Goal: Information Seeking & Learning: Check status

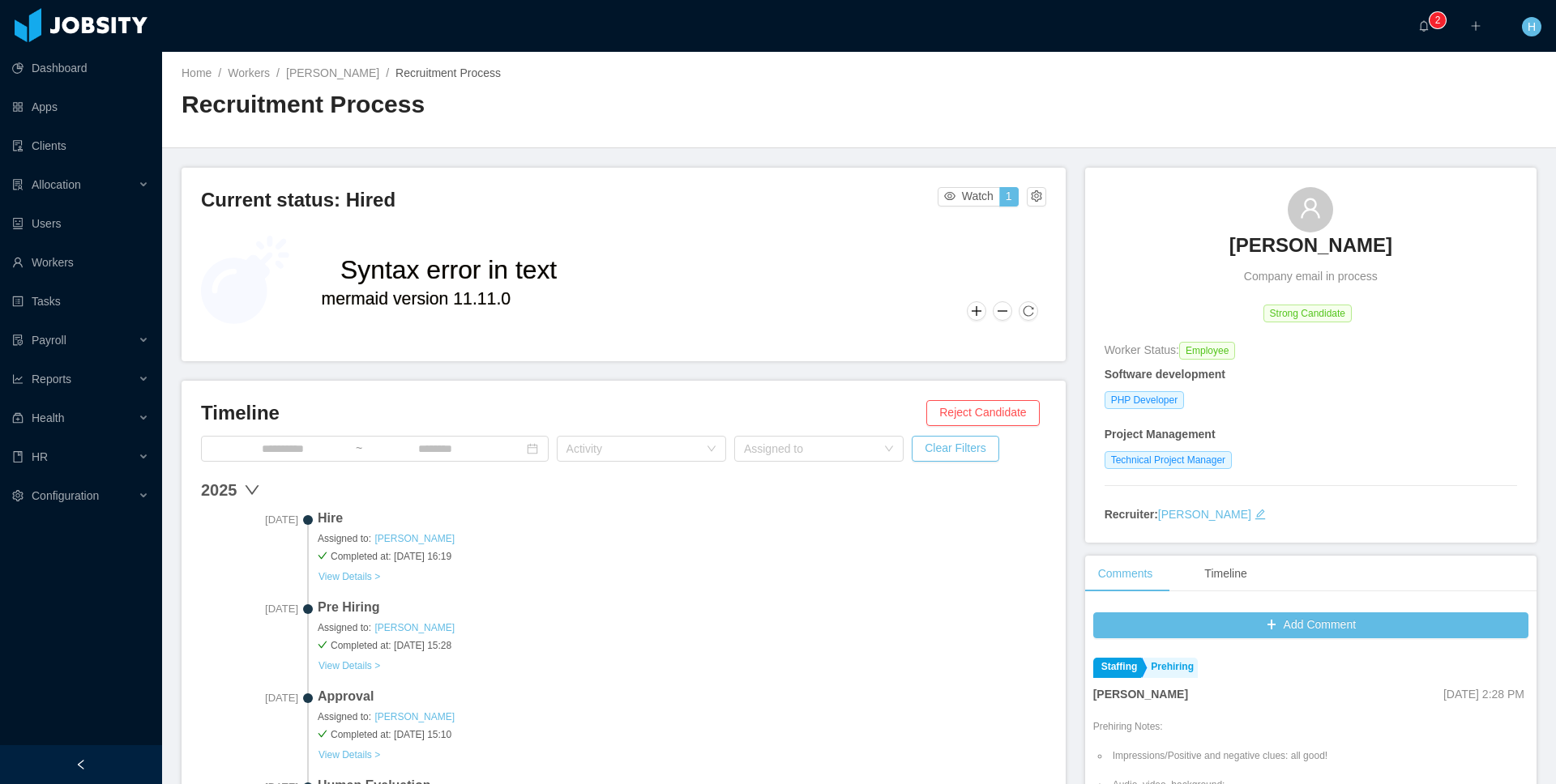
click at [549, 167] on div "Current status: Hired Watch 1 Syntax error in text mermaid version 11.11.0" at bounding box center [624, 264] width 884 height 194
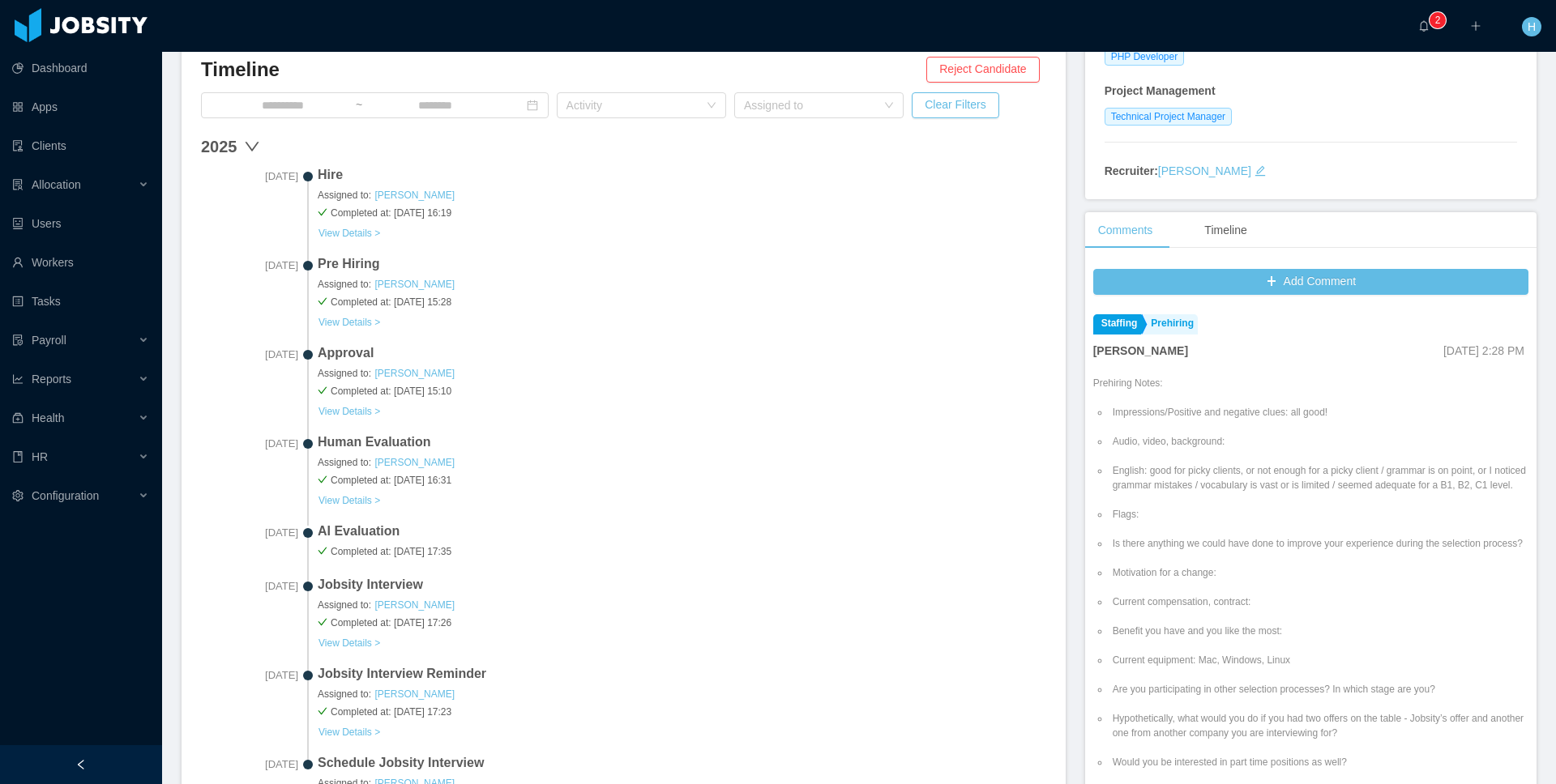
scroll to position [332, 0]
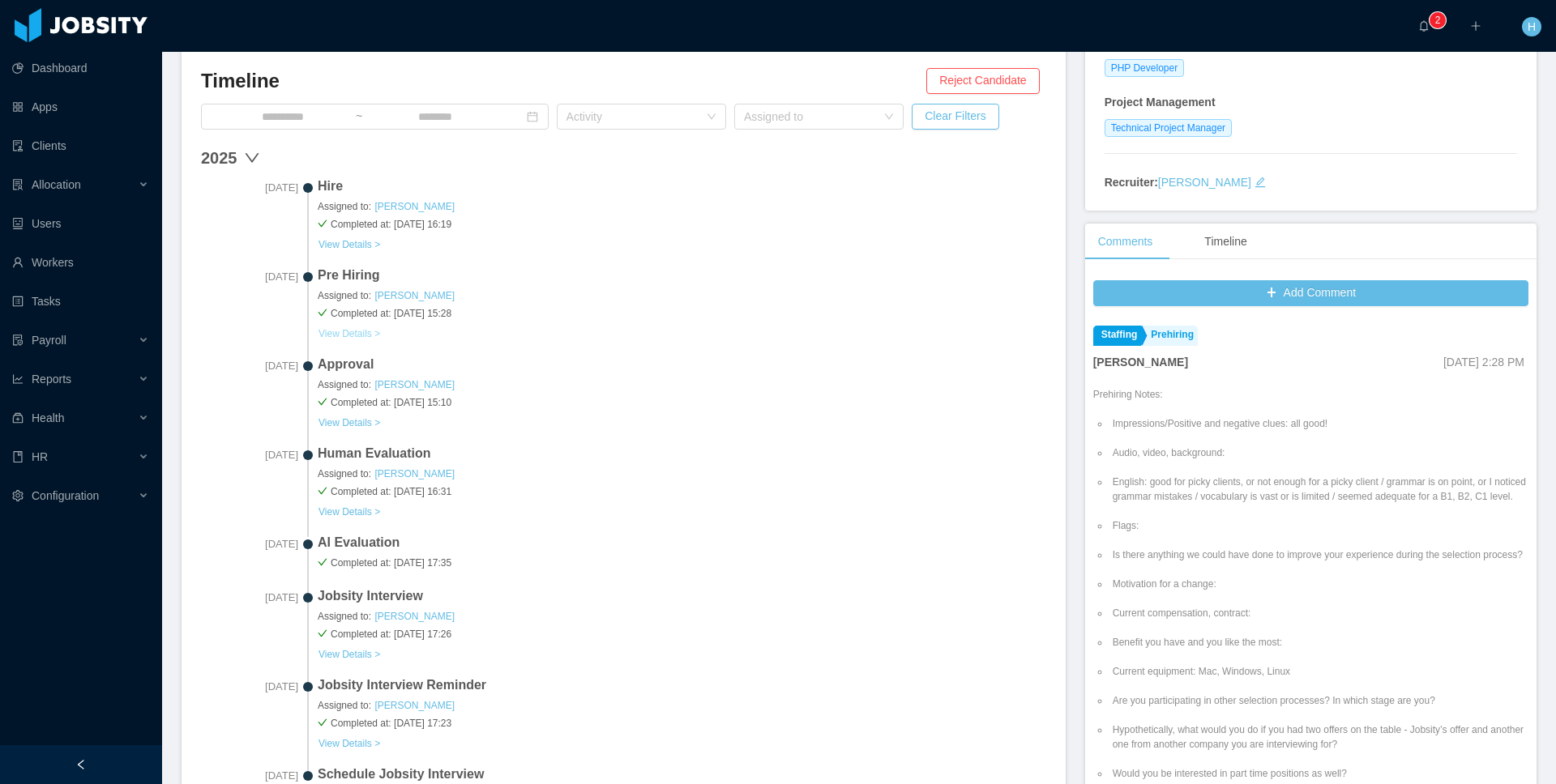
click at [372, 335] on button "View Details >" at bounding box center [349, 333] width 63 height 13
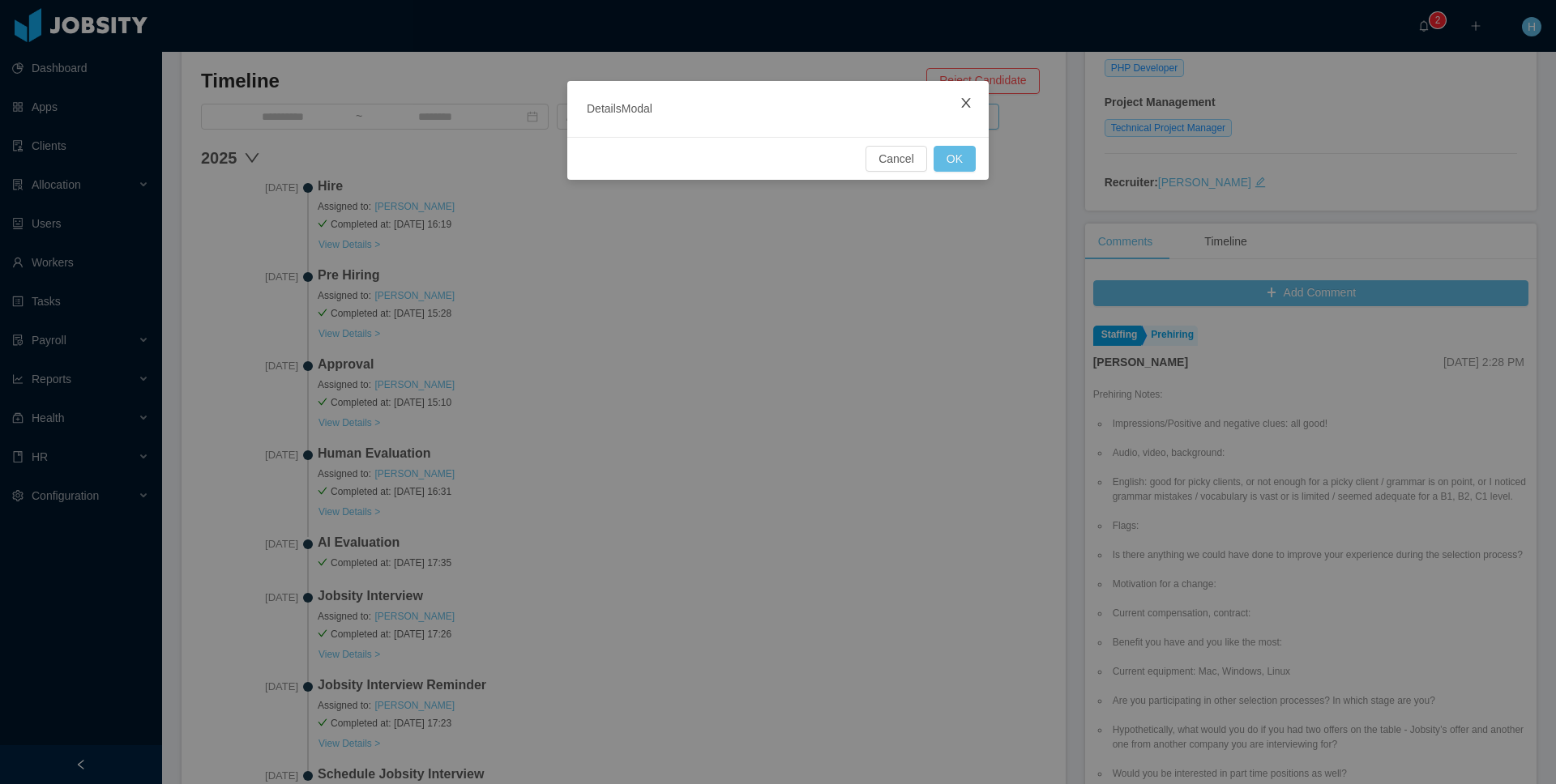
click at [964, 94] on span "Close" at bounding box center [965, 103] width 45 height 45
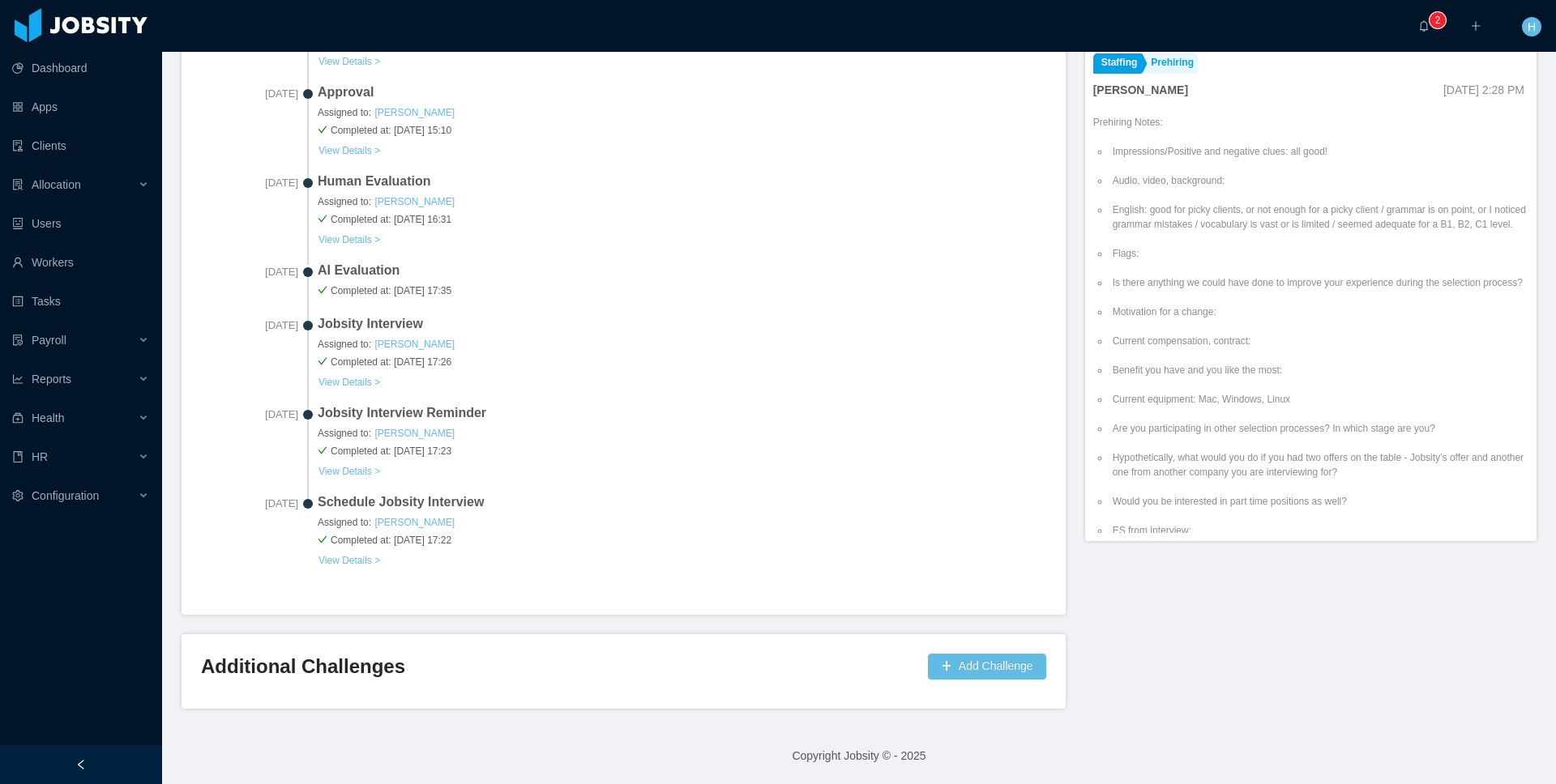
scroll to position [603, 0]
click at [354, 465] on button "View Details >" at bounding box center [349, 471] width 63 height 13
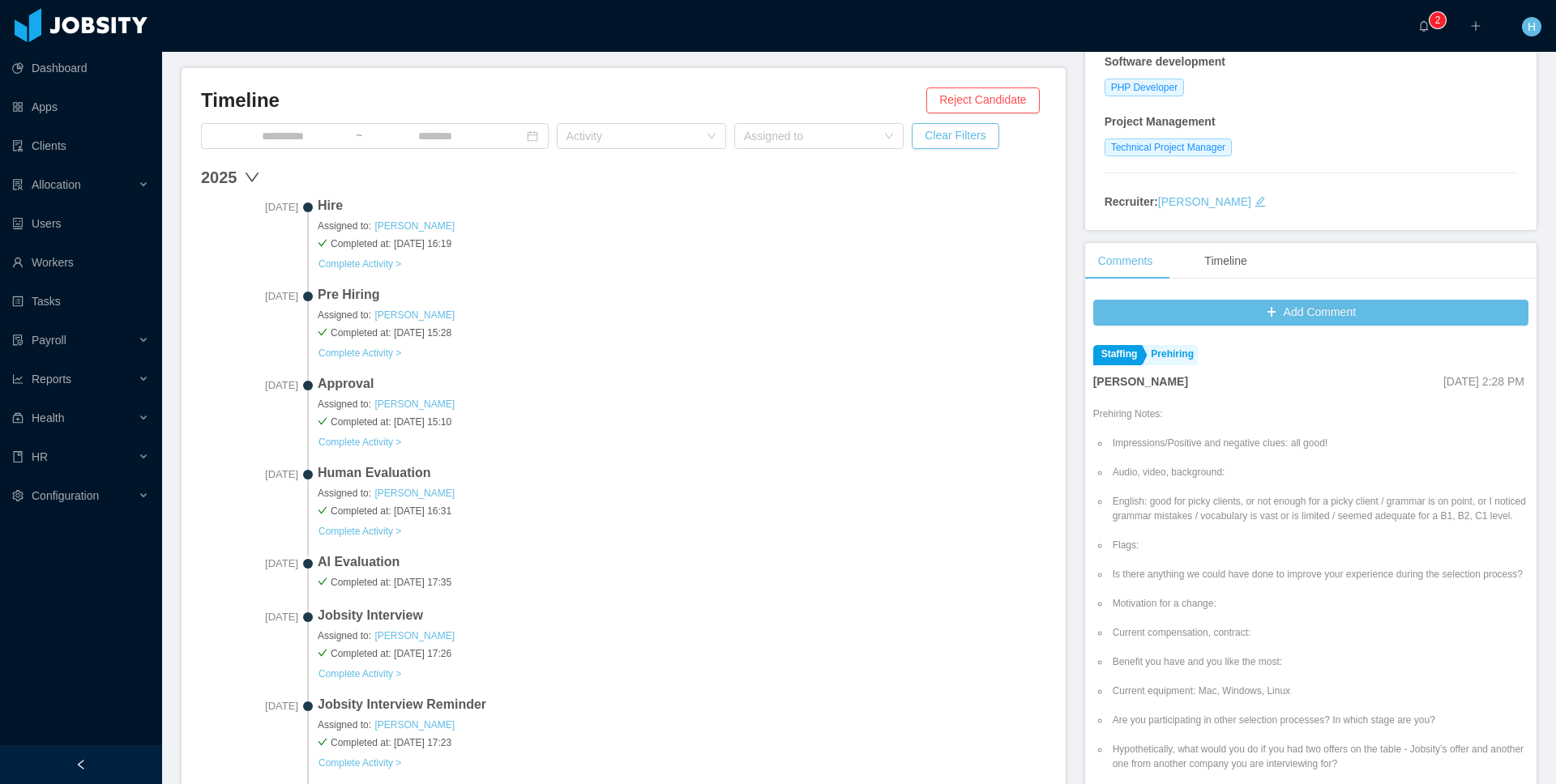
scroll to position [589, 0]
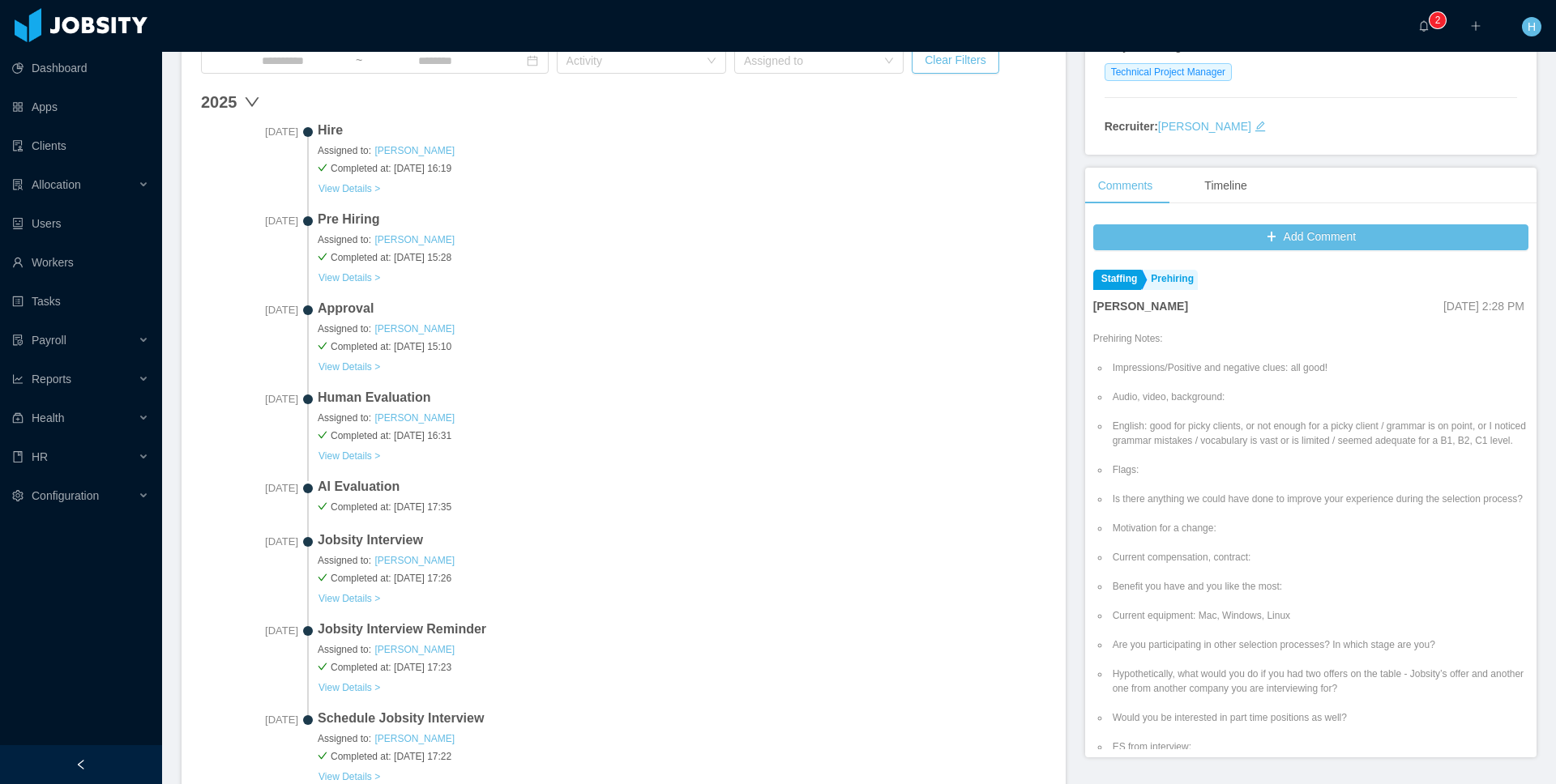
scroll to position [391, 0]
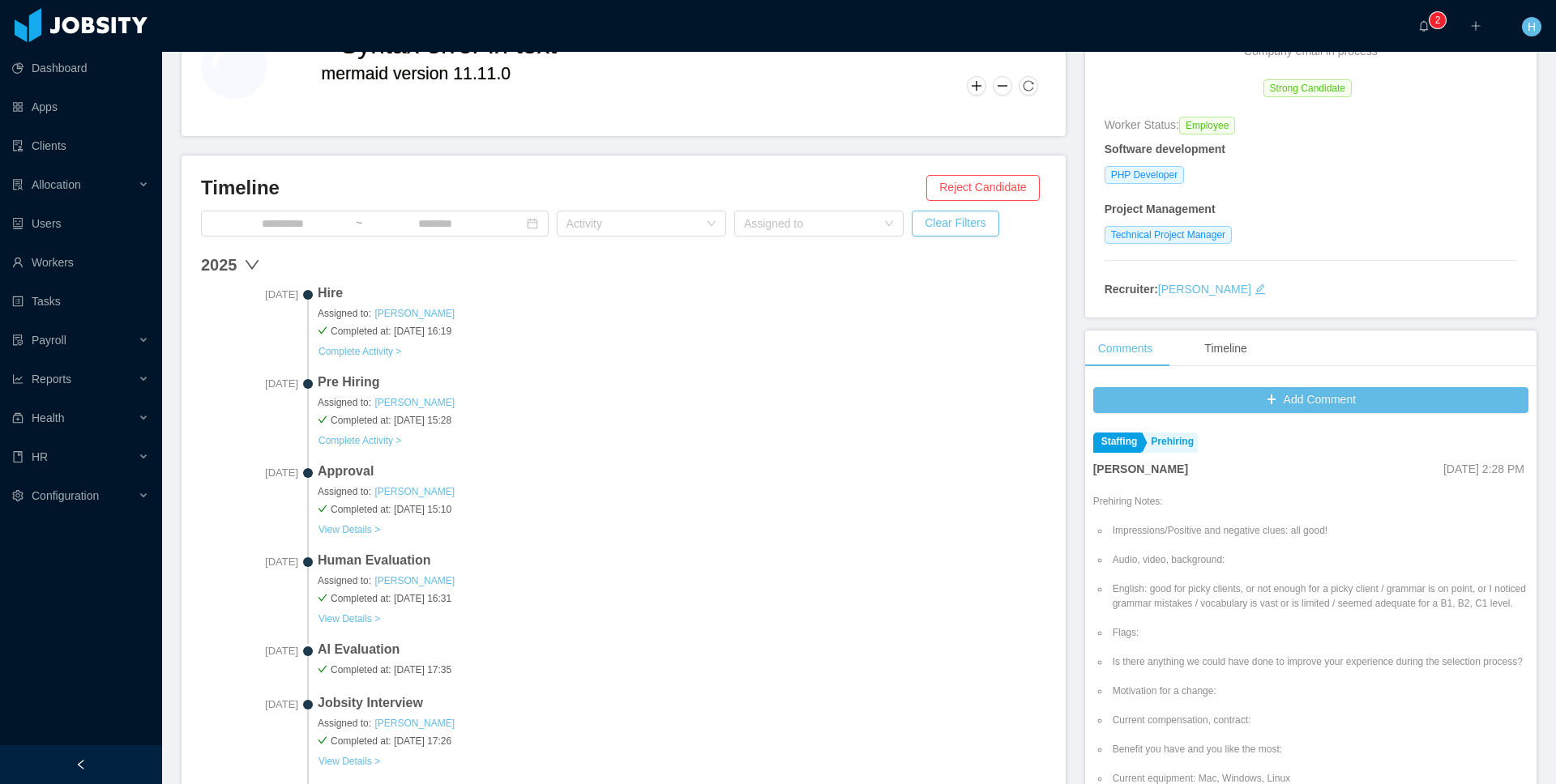
scroll to position [291, 0]
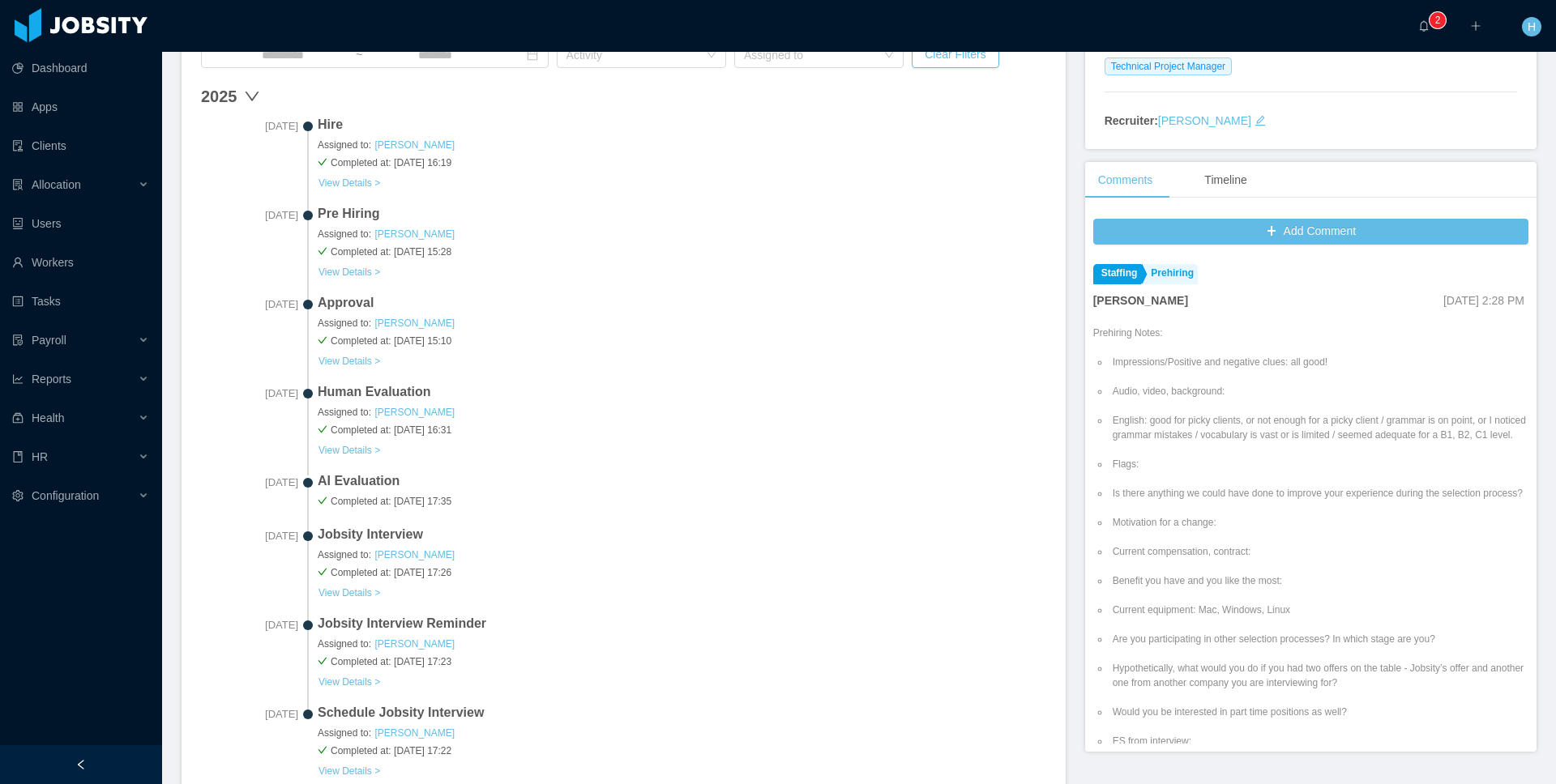
scroll to position [366, 0]
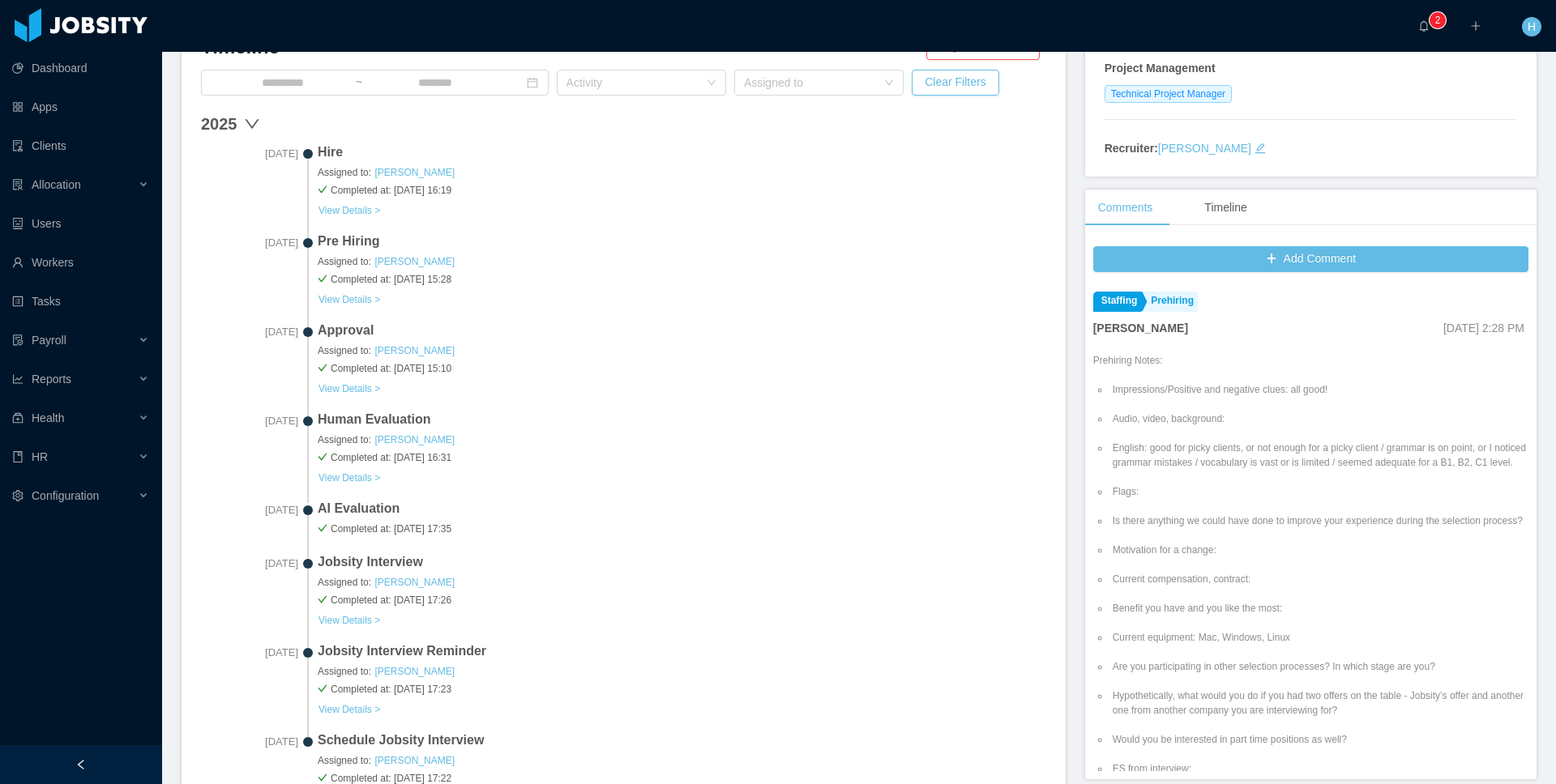
click at [615, 280] on span "Completed at: Oct 13 2025 15:28" at bounding box center [682, 279] width 728 height 14
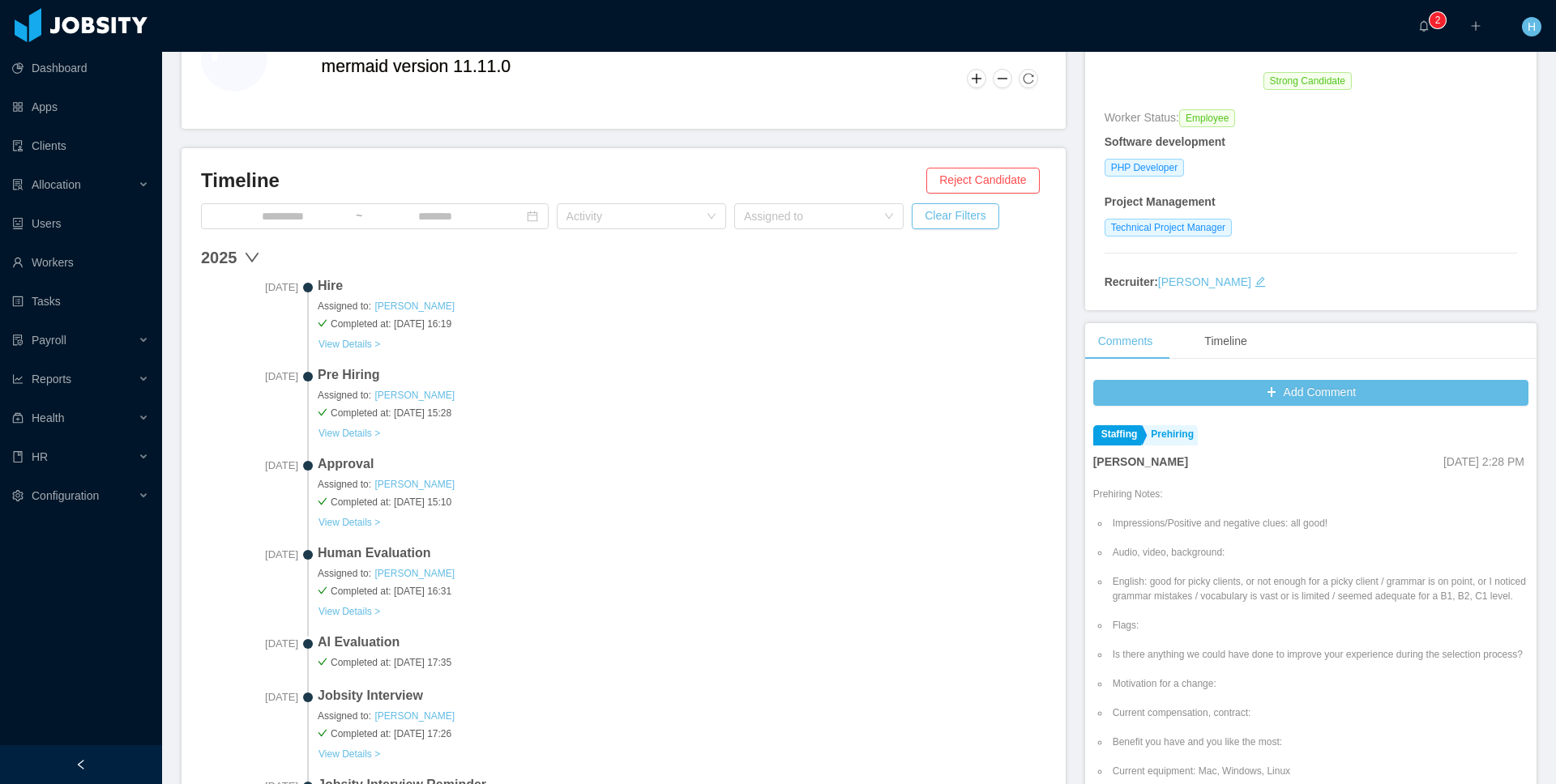
scroll to position [0, 0]
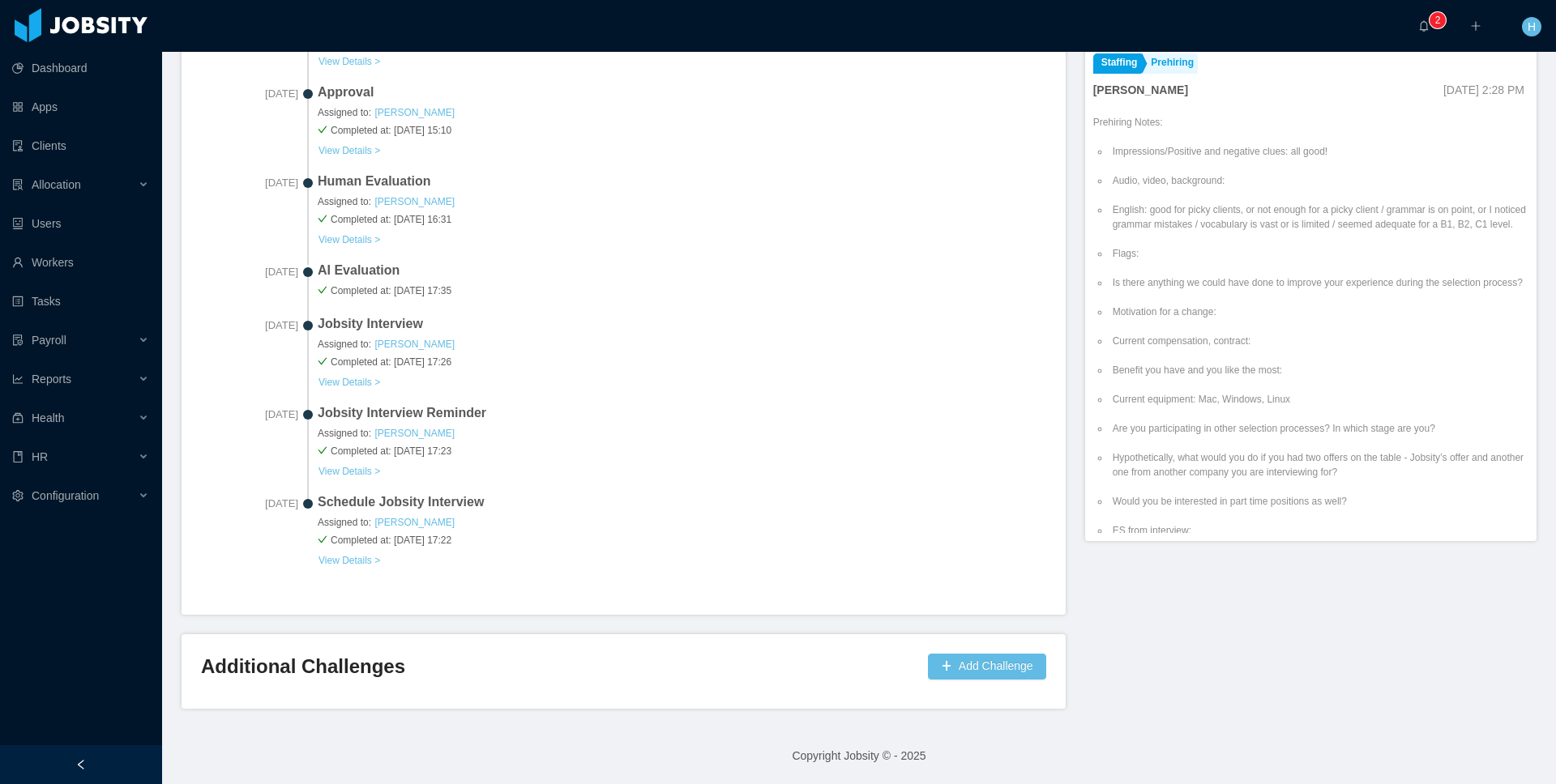
scroll to position [601, 0]
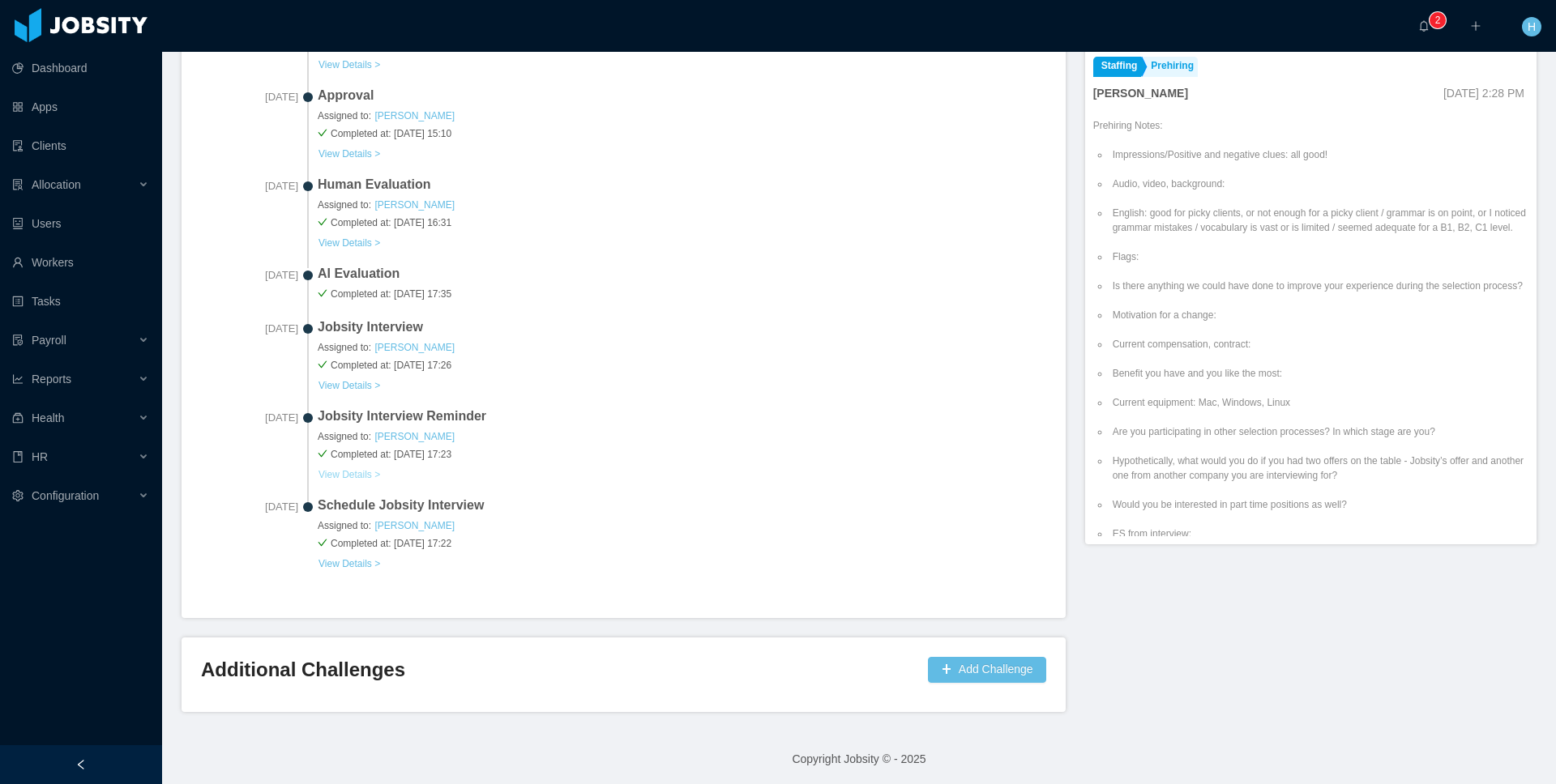
click at [370, 473] on button "View Details >" at bounding box center [349, 474] width 63 height 13
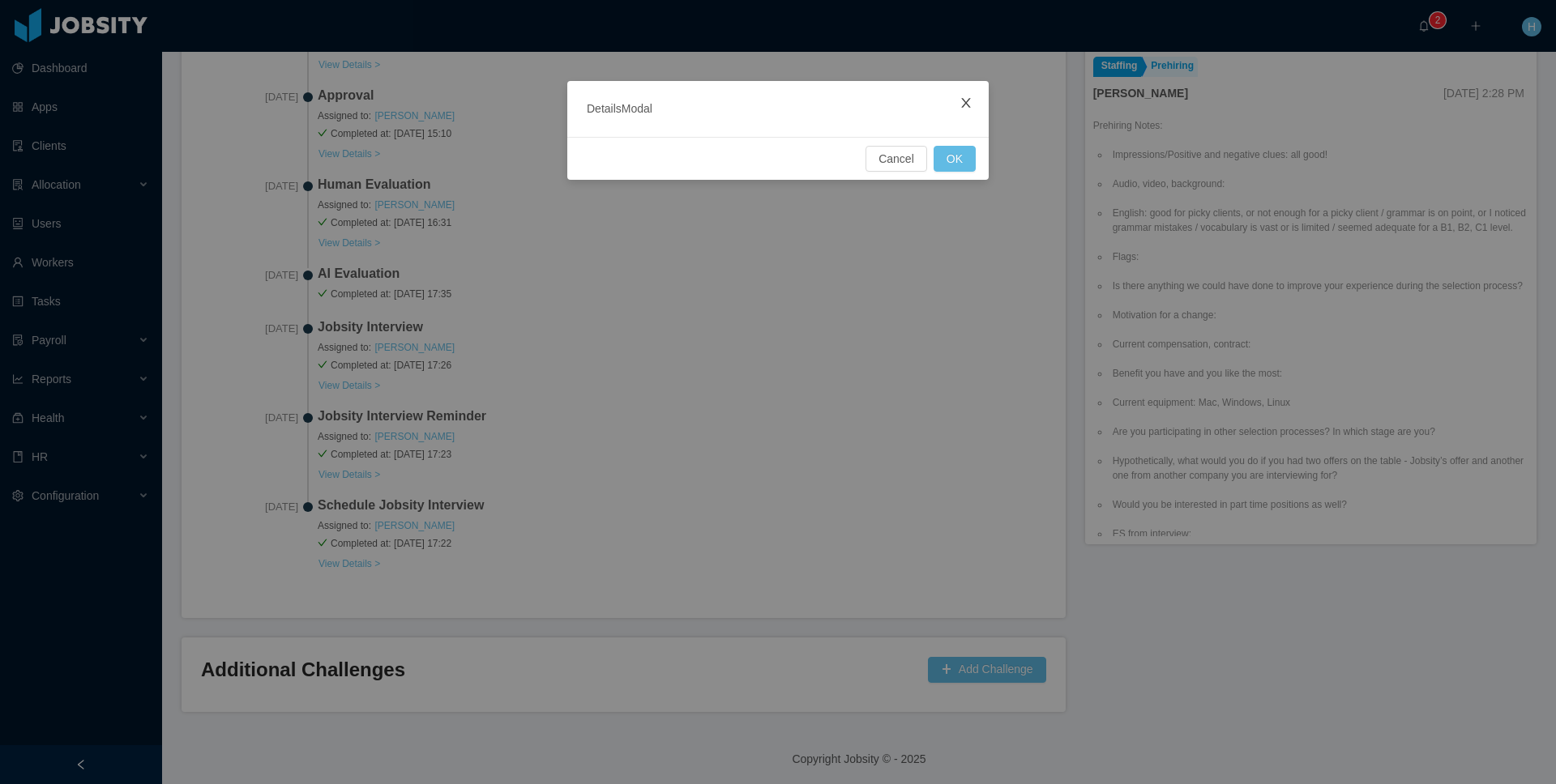
click at [974, 102] on span "Close" at bounding box center [965, 103] width 45 height 45
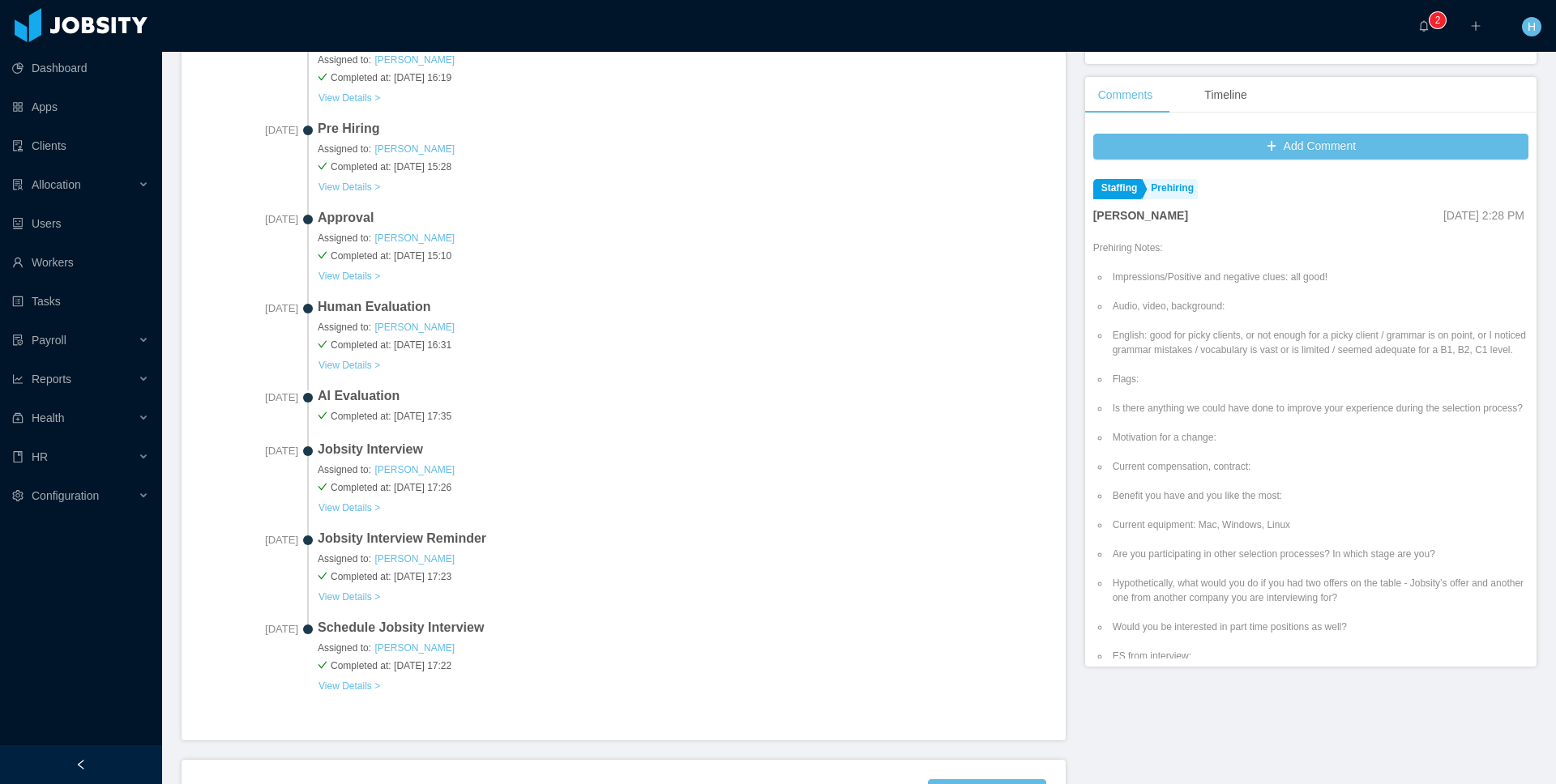
scroll to position [490, 0]
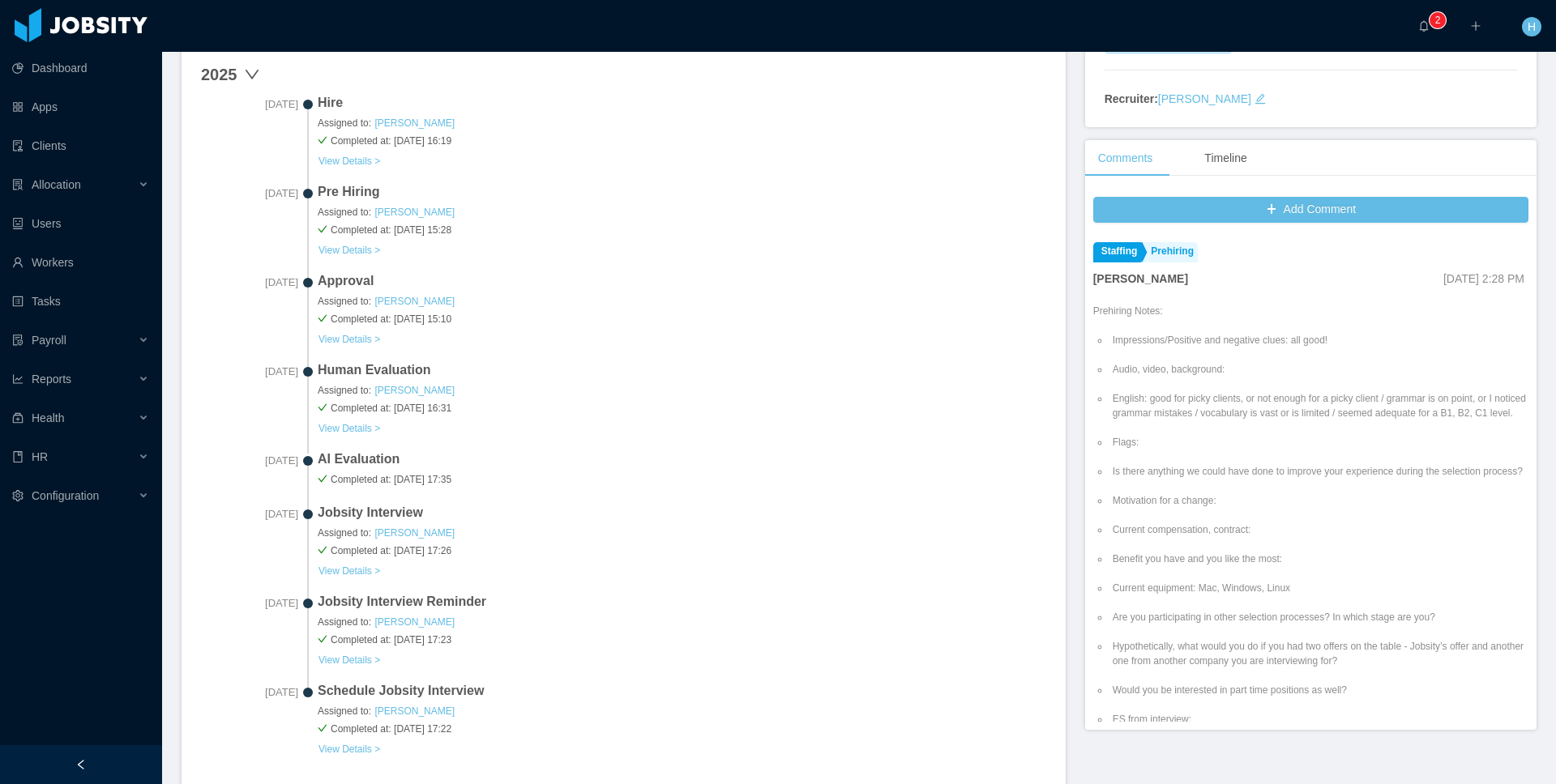
scroll to position [423, 0]
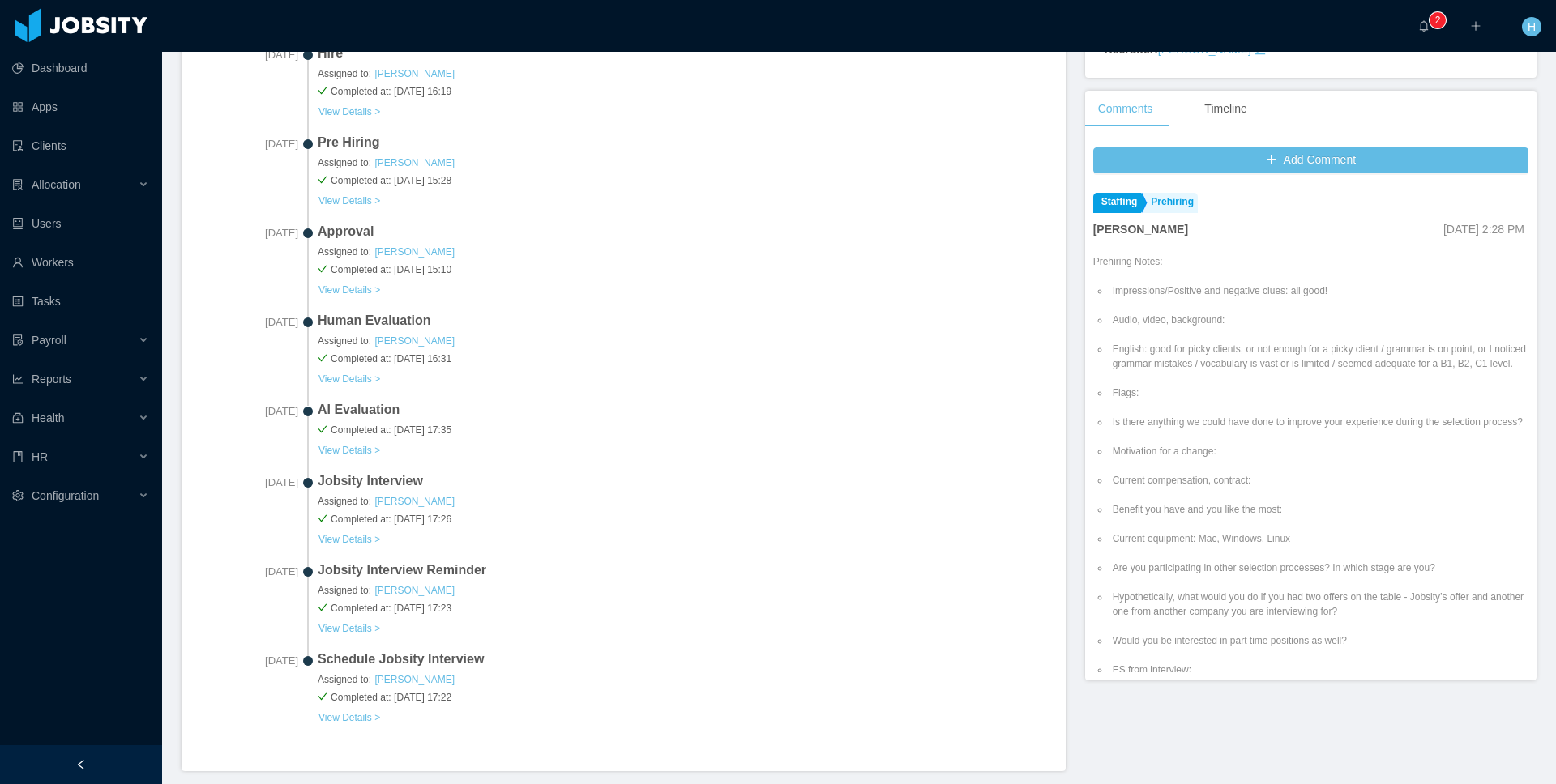
scroll to position [465, 0]
click at [377, 443] on button "View Details >" at bounding box center [349, 449] width 63 height 13
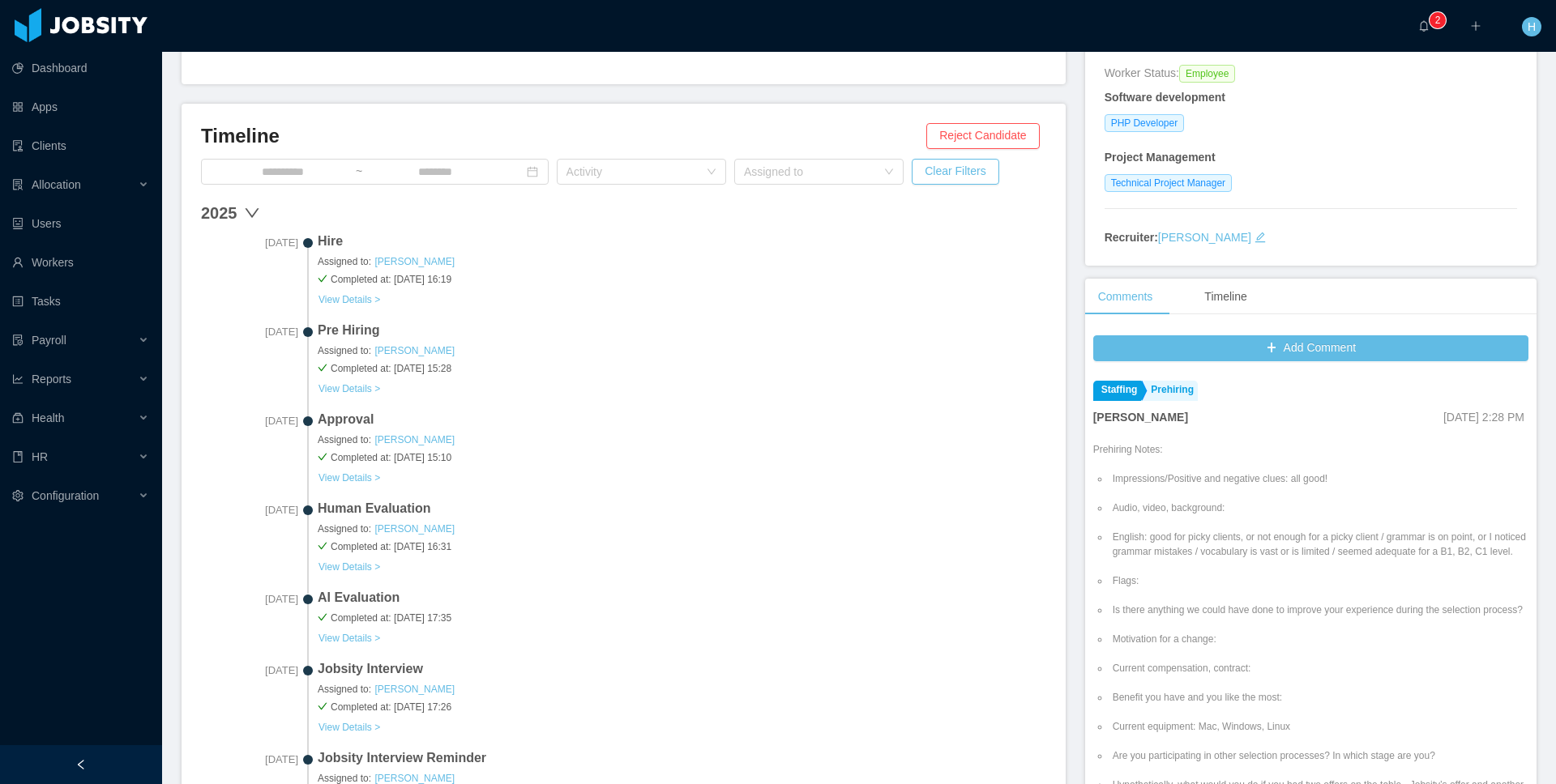
scroll to position [307, 0]
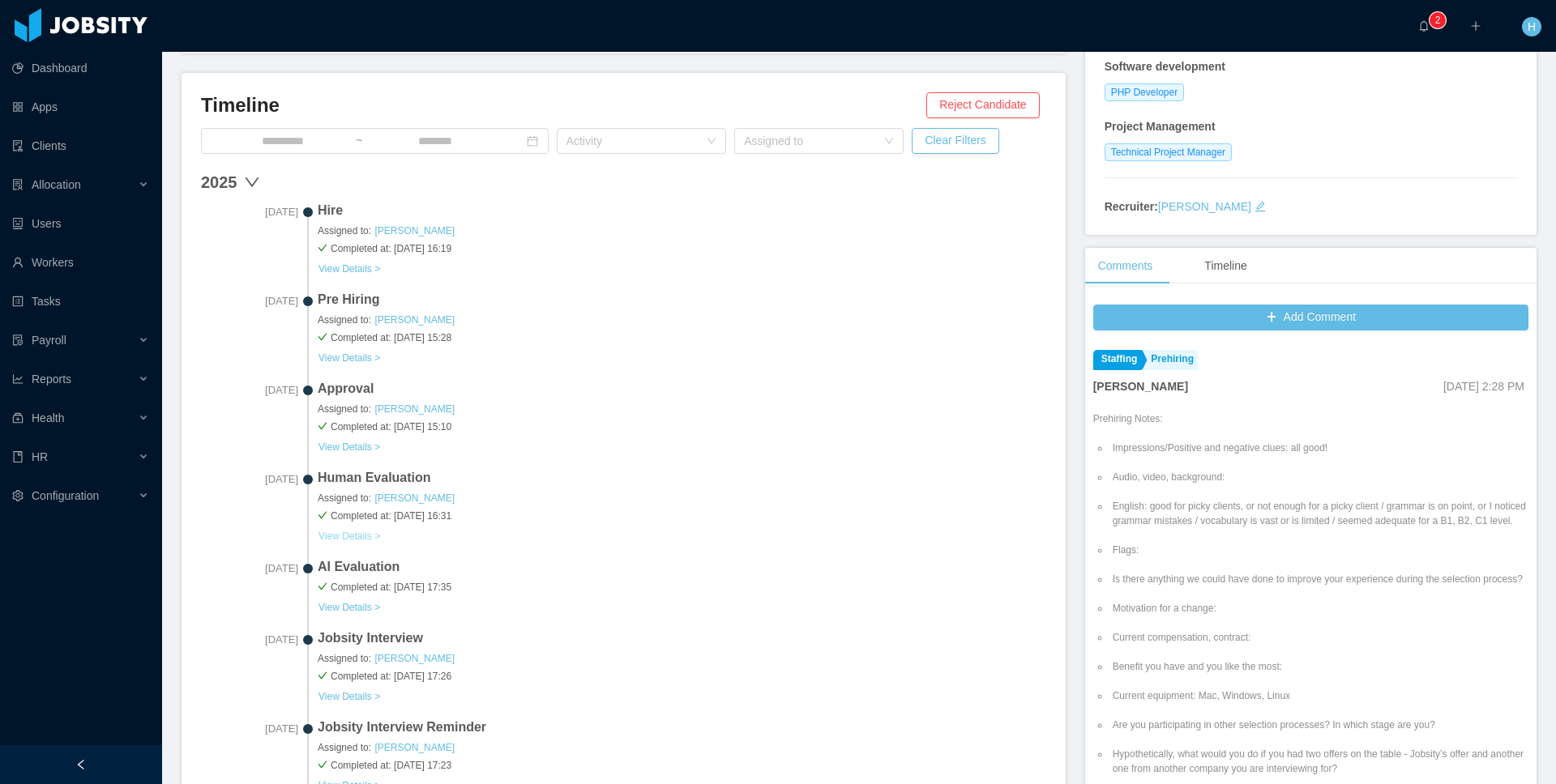
click at [372, 533] on button "View Details >" at bounding box center [349, 536] width 63 height 13
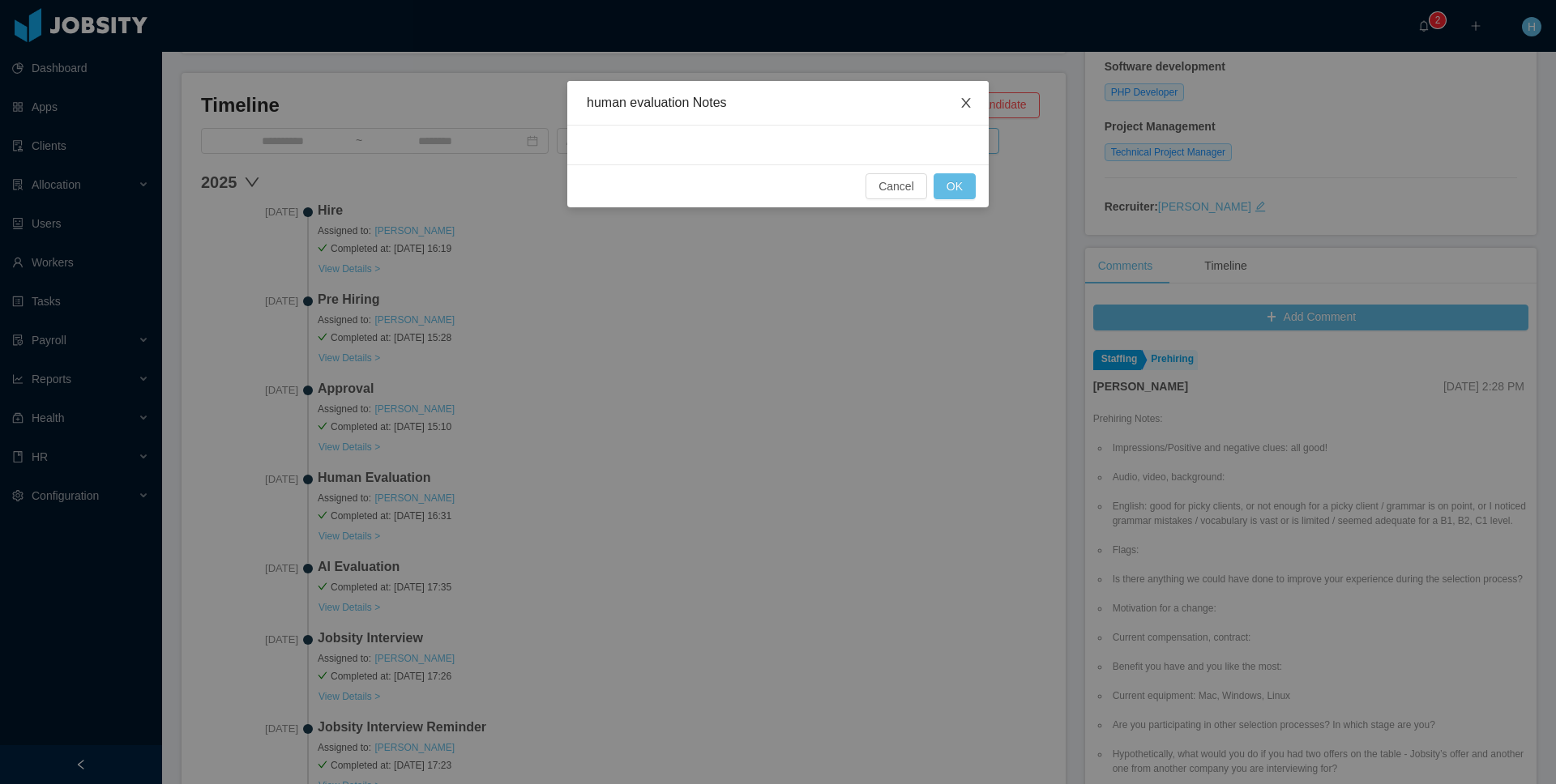
click at [974, 102] on span "Close" at bounding box center [965, 103] width 45 height 45
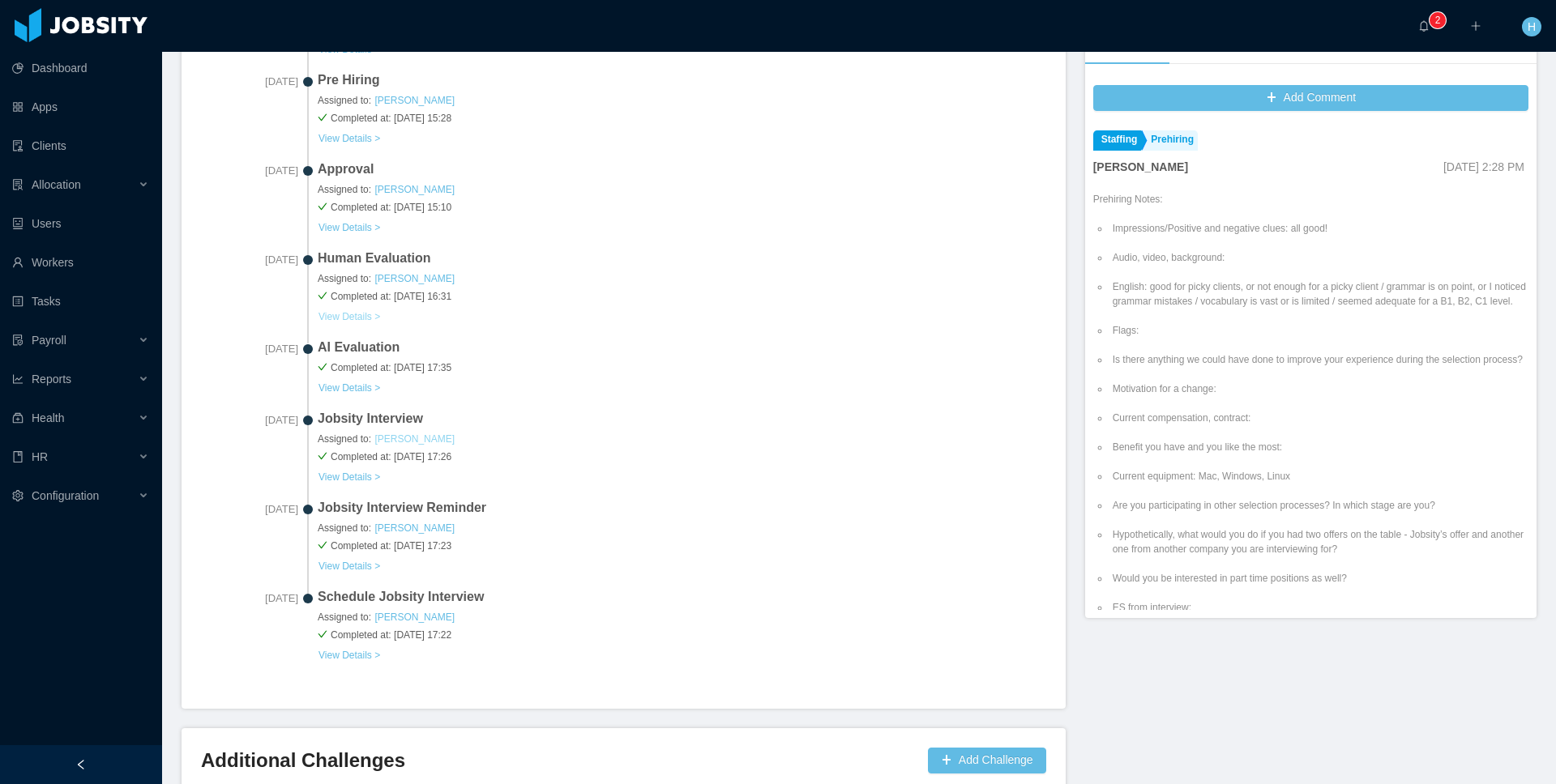
scroll to position [555, 0]
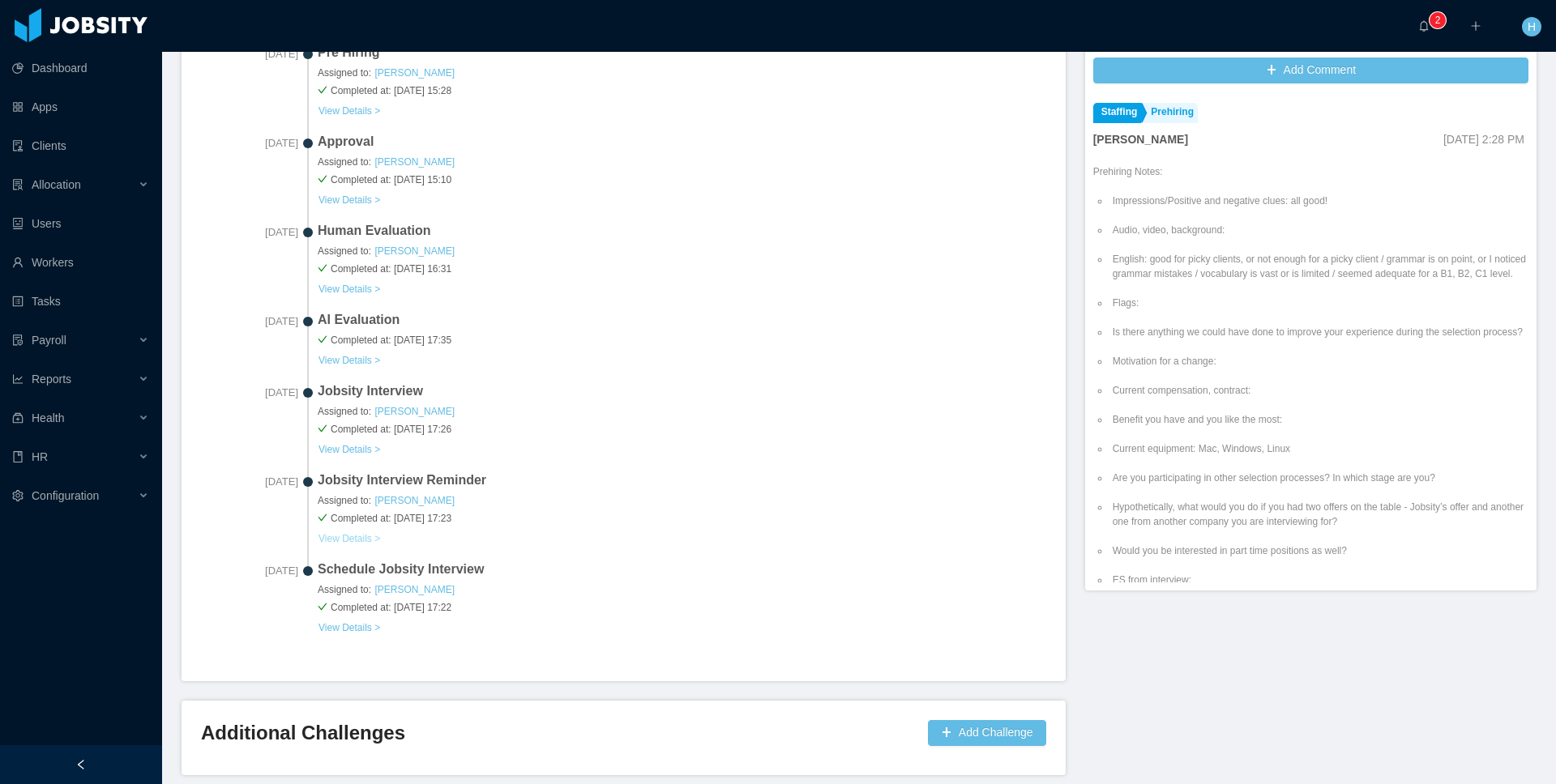
click at [339, 532] on button "View Details >" at bounding box center [349, 538] width 63 height 13
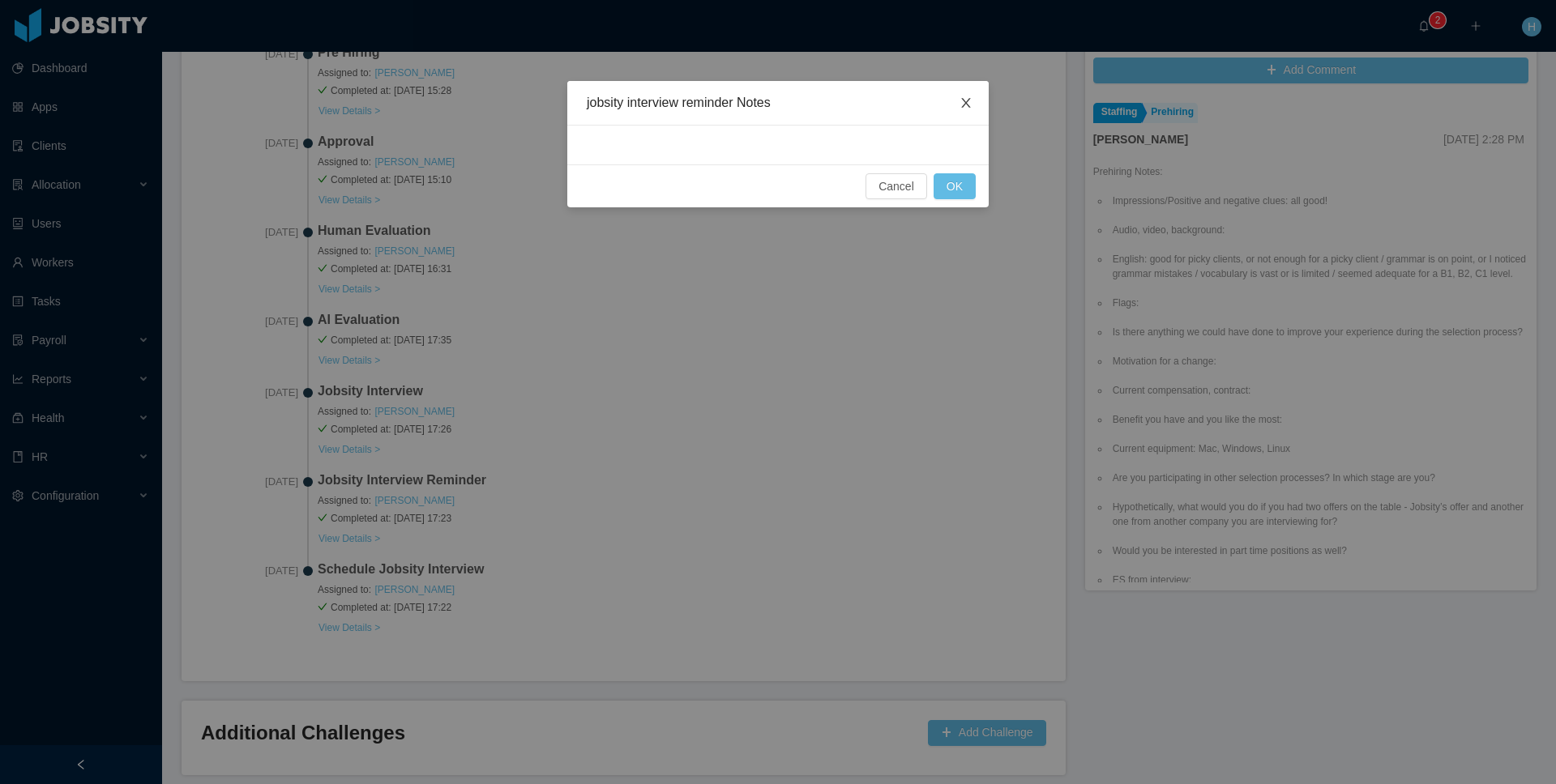
click at [969, 107] on icon "icon: close" at bounding box center [965, 102] width 8 height 9
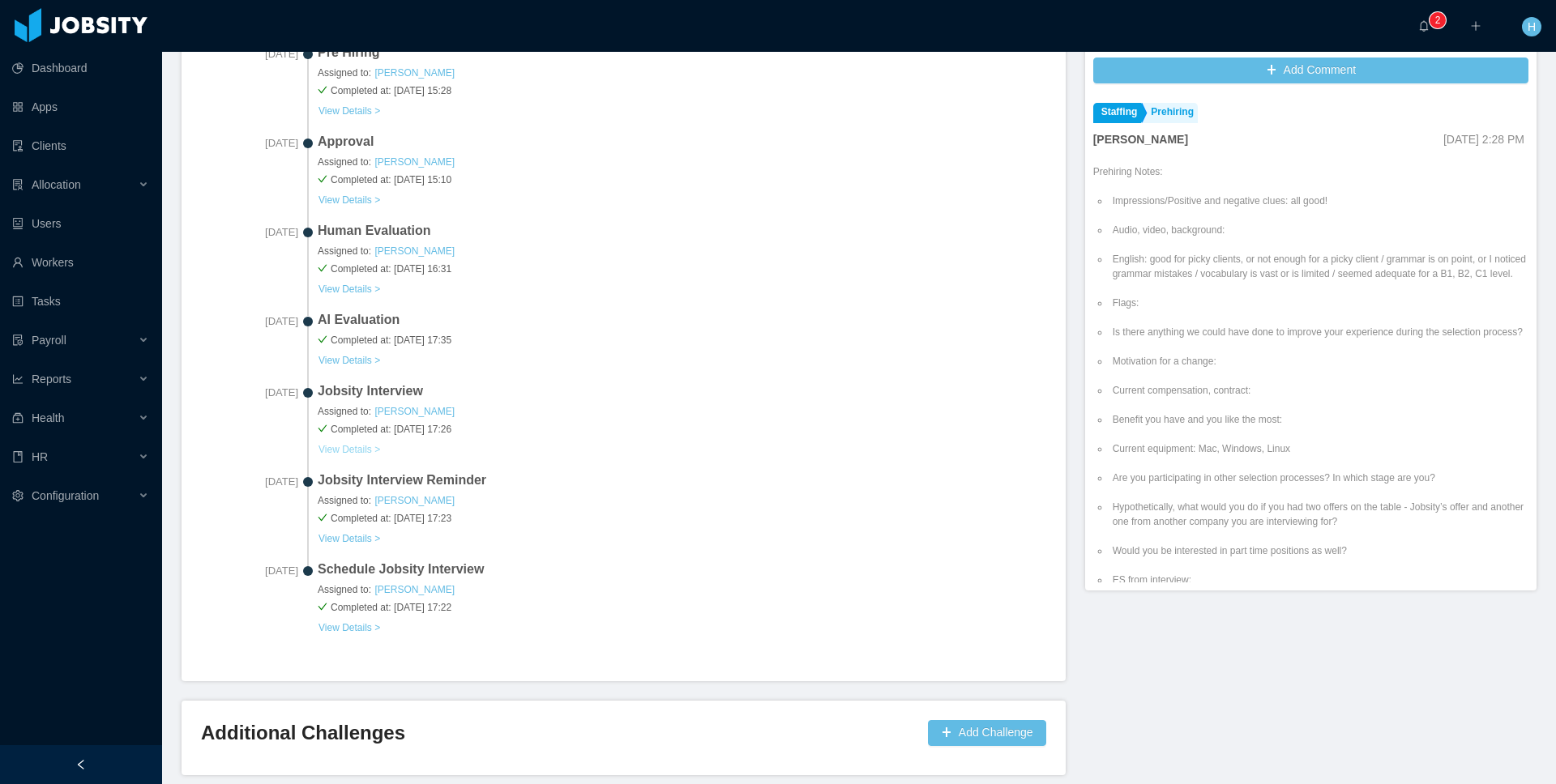
click at [364, 446] on button "View Details >" at bounding box center [349, 449] width 63 height 13
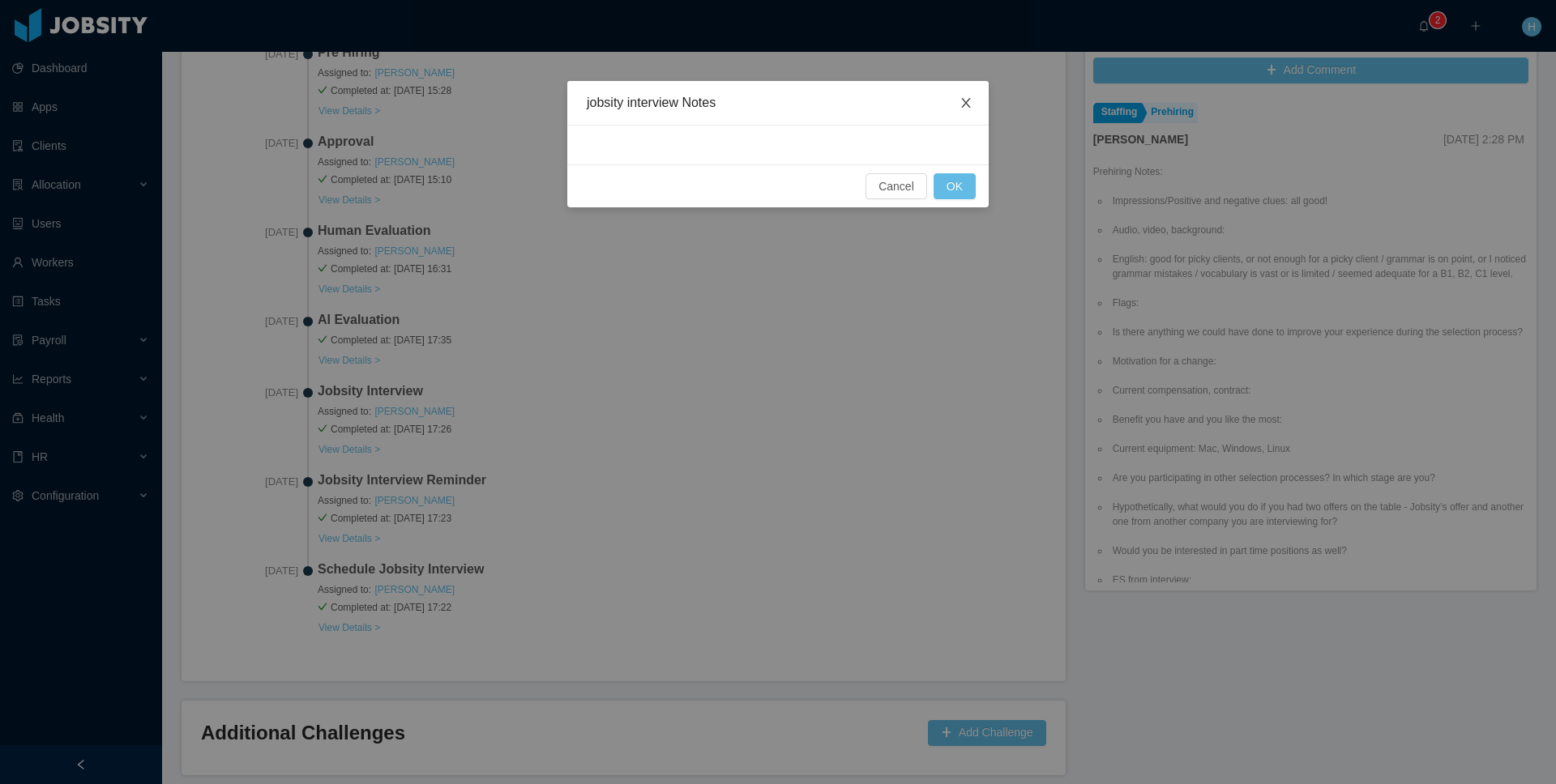
click at [962, 104] on icon "icon: close" at bounding box center [965, 102] width 13 height 13
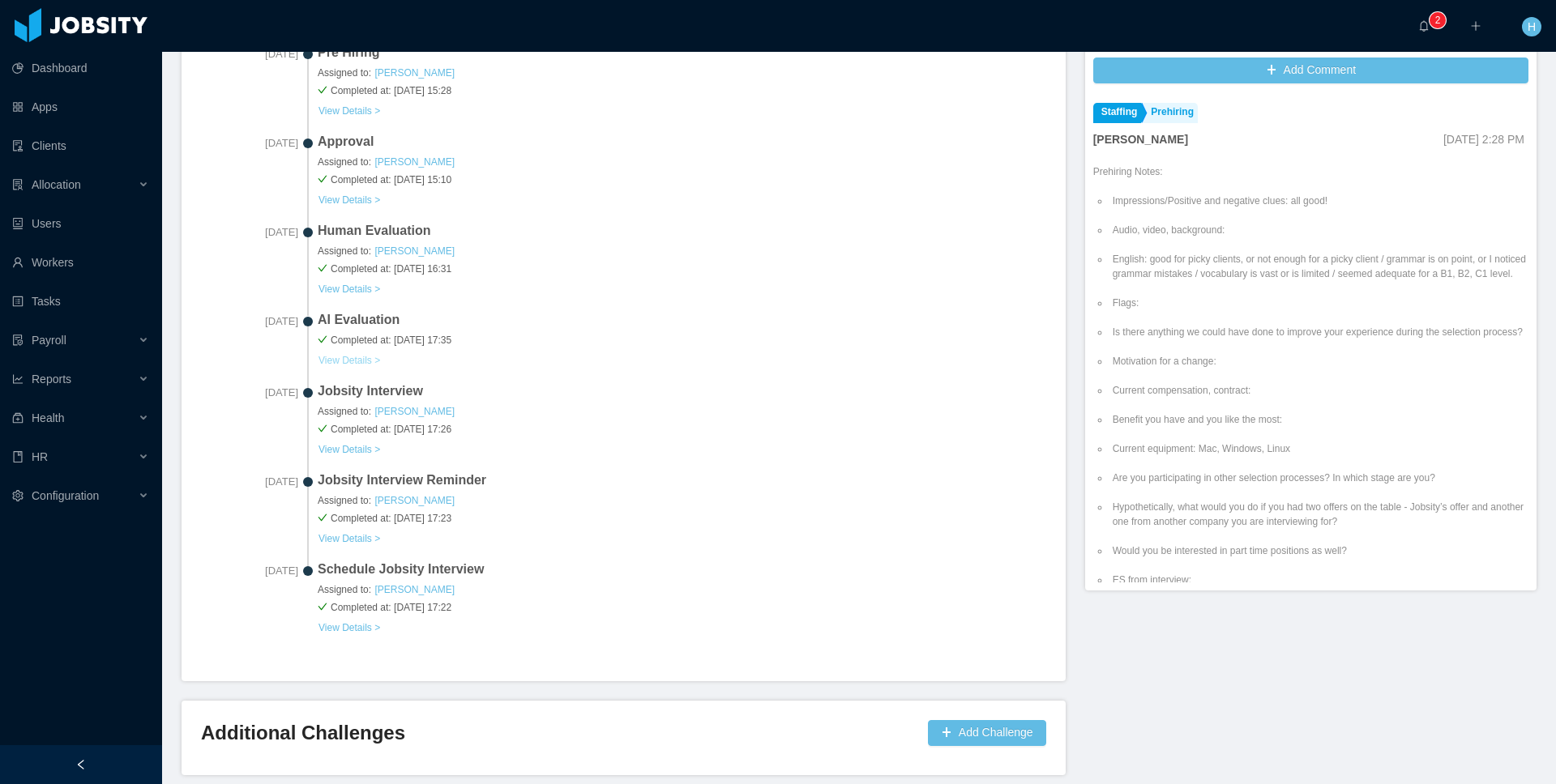
click at [351, 358] on button "View Details >" at bounding box center [349, 360] width 63 height 13
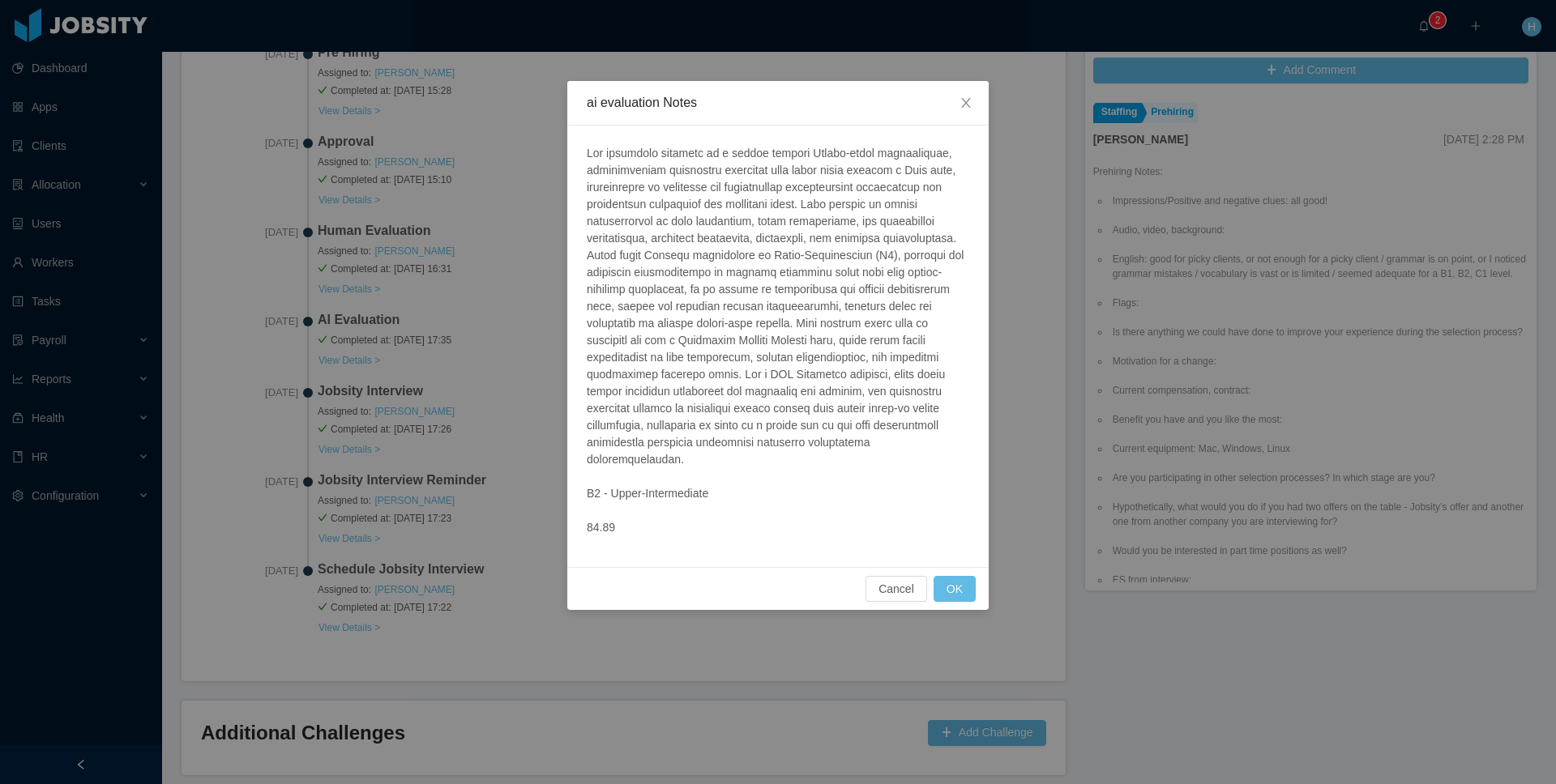
click at [550, 463] on div "ai evaluation Notes B2 - Upper-Intermediate 84.89 Cancel OK" at bounding box center [778, 392] width 1556 height 784
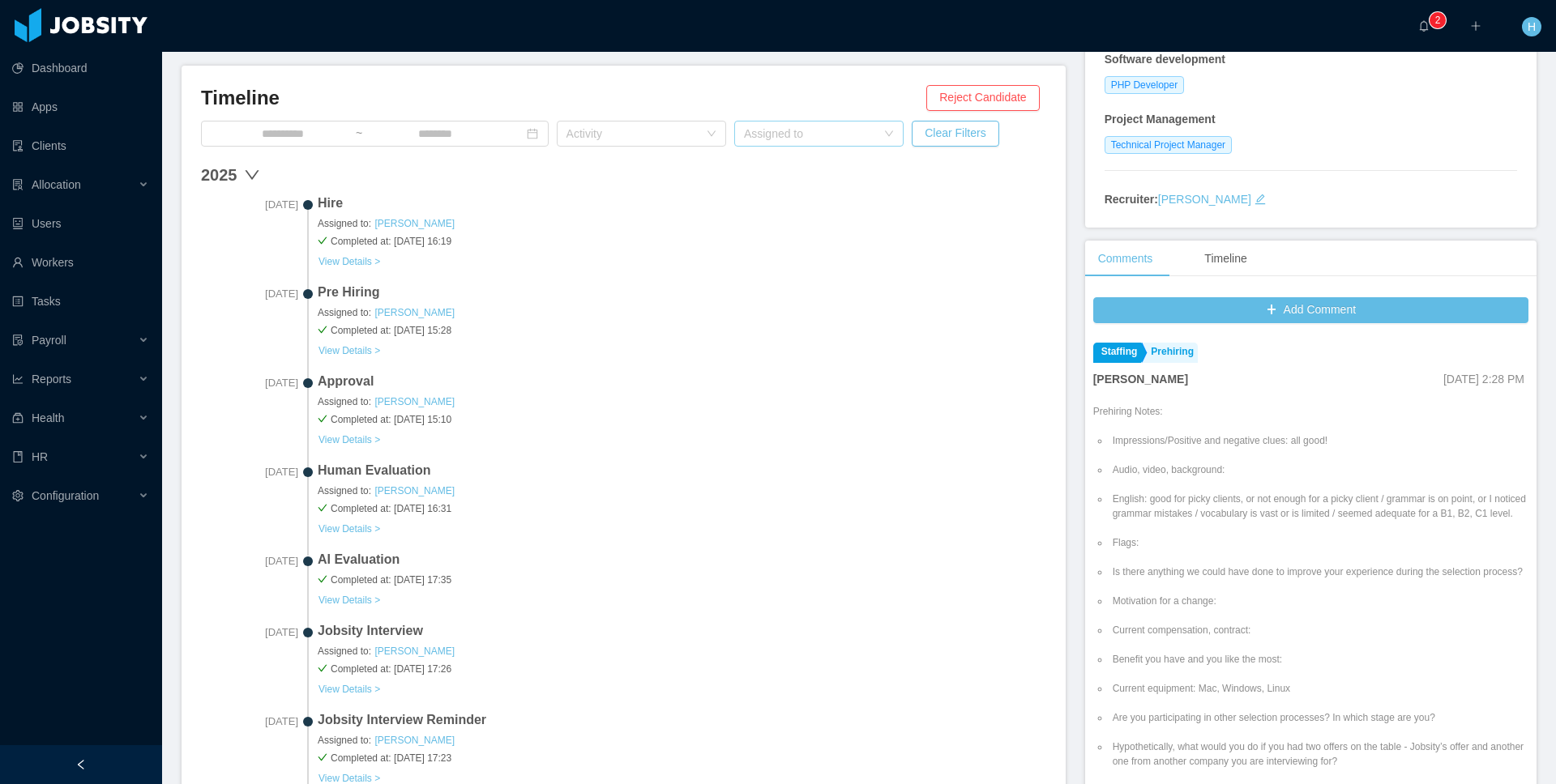
scroll to position [427, 0]
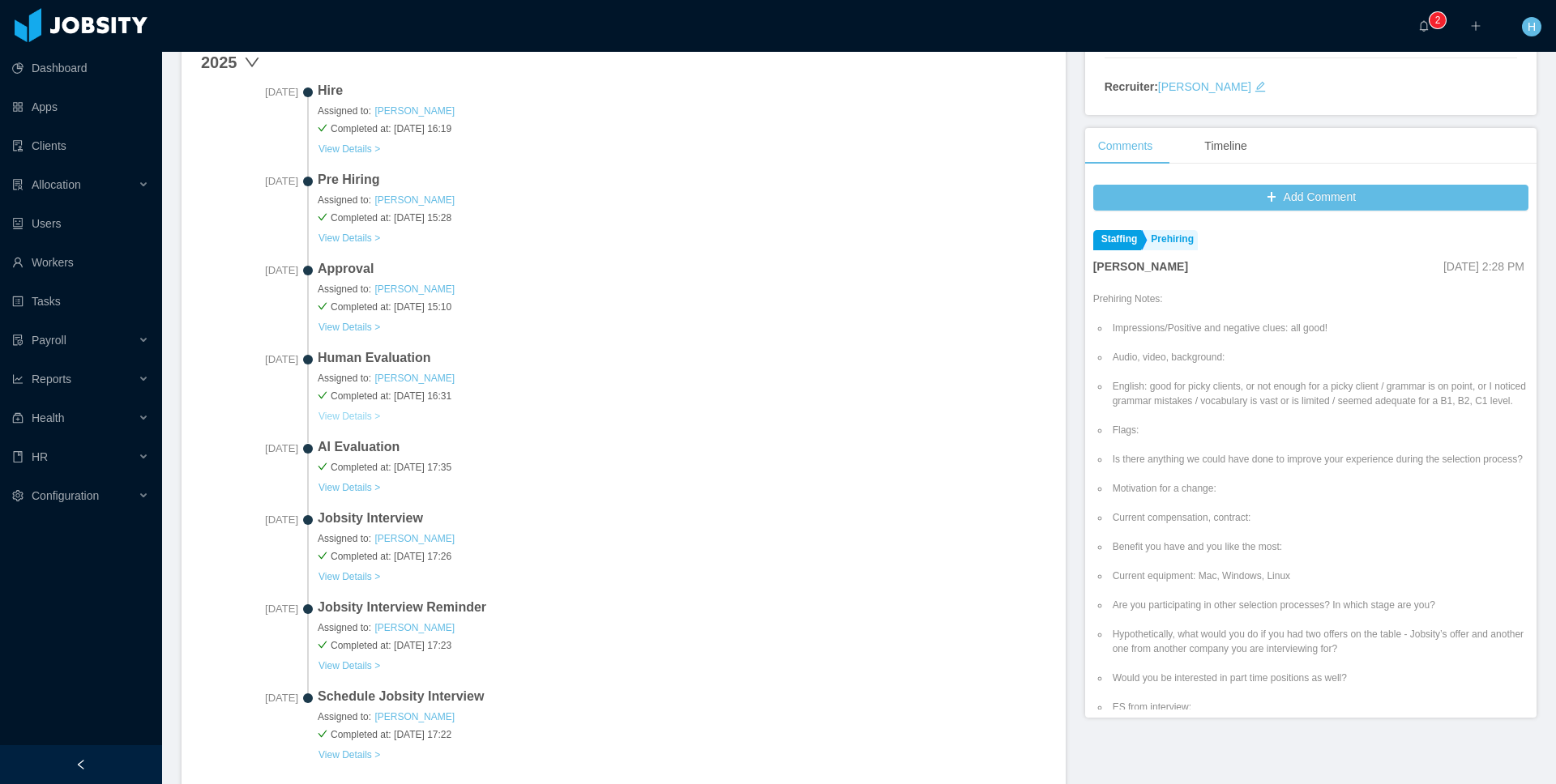
click at [357, 409] on button "View Details >" at bounding box center [349, 415] width 63 height 13
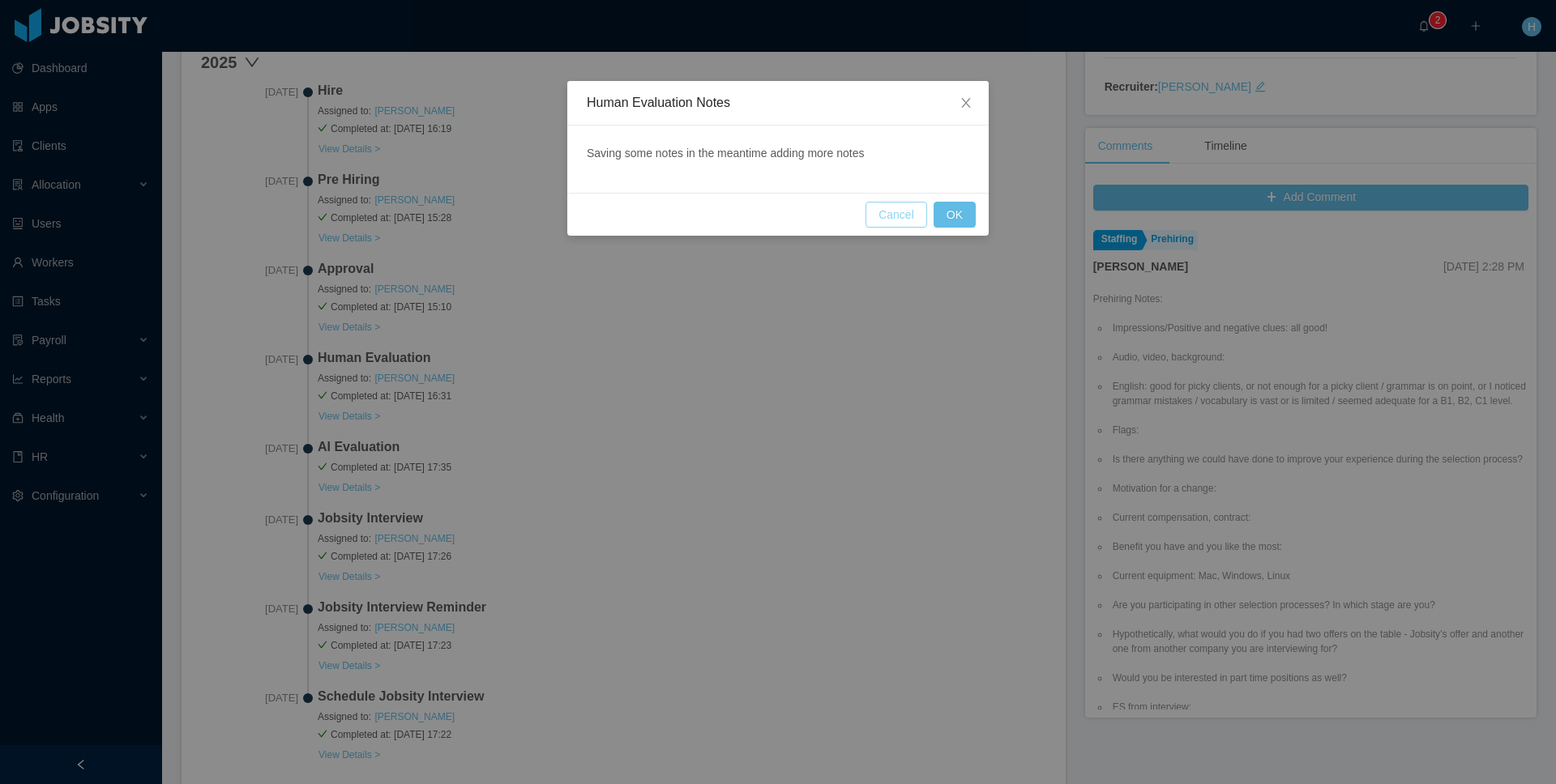
click at [907, 219] on button "Cancel" at bounding box center [896, 214] width 61 height 26
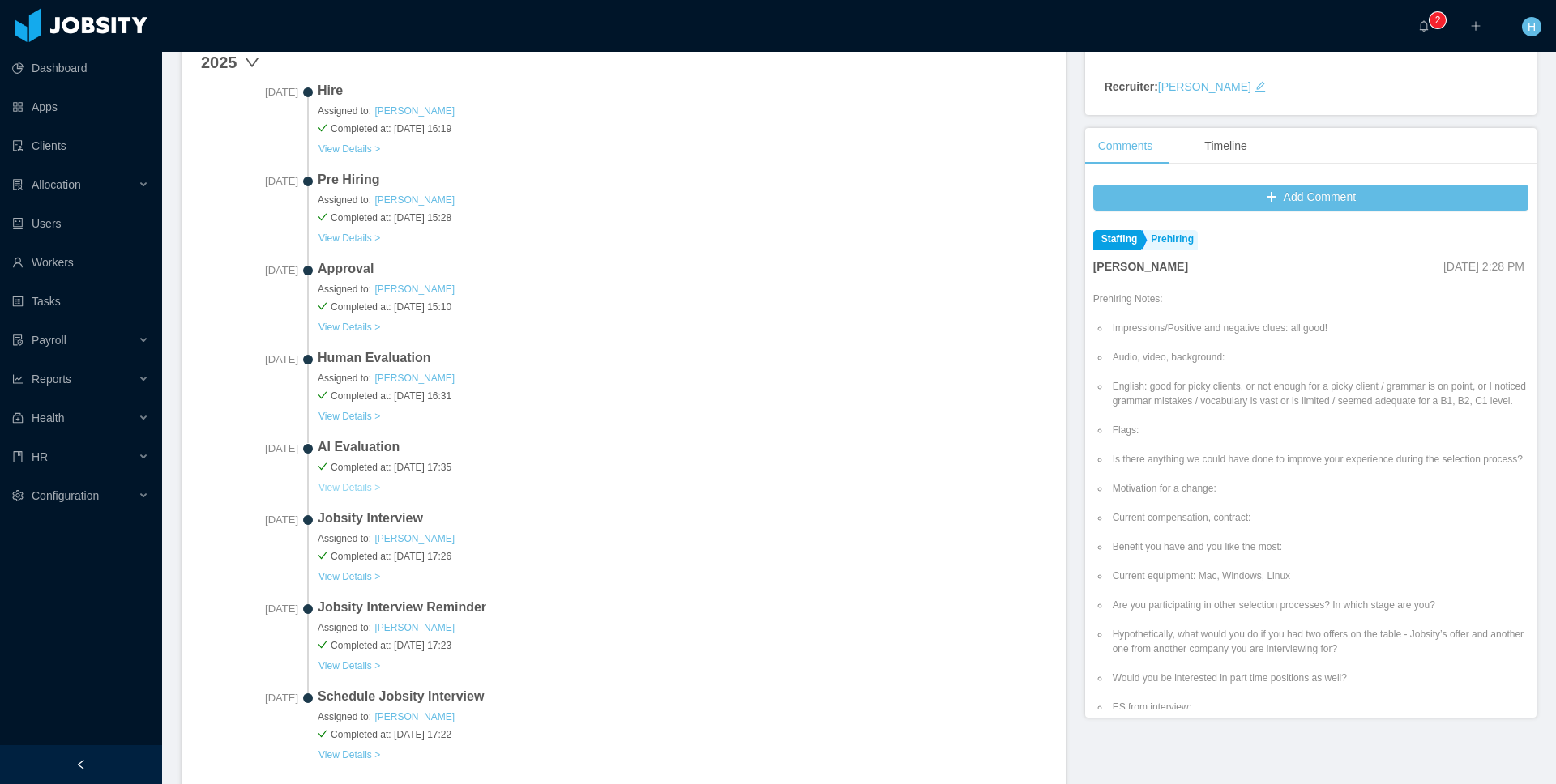
click at [368, 485] on button "View Details >" at bounding box center [349, 487] width 63 height 13
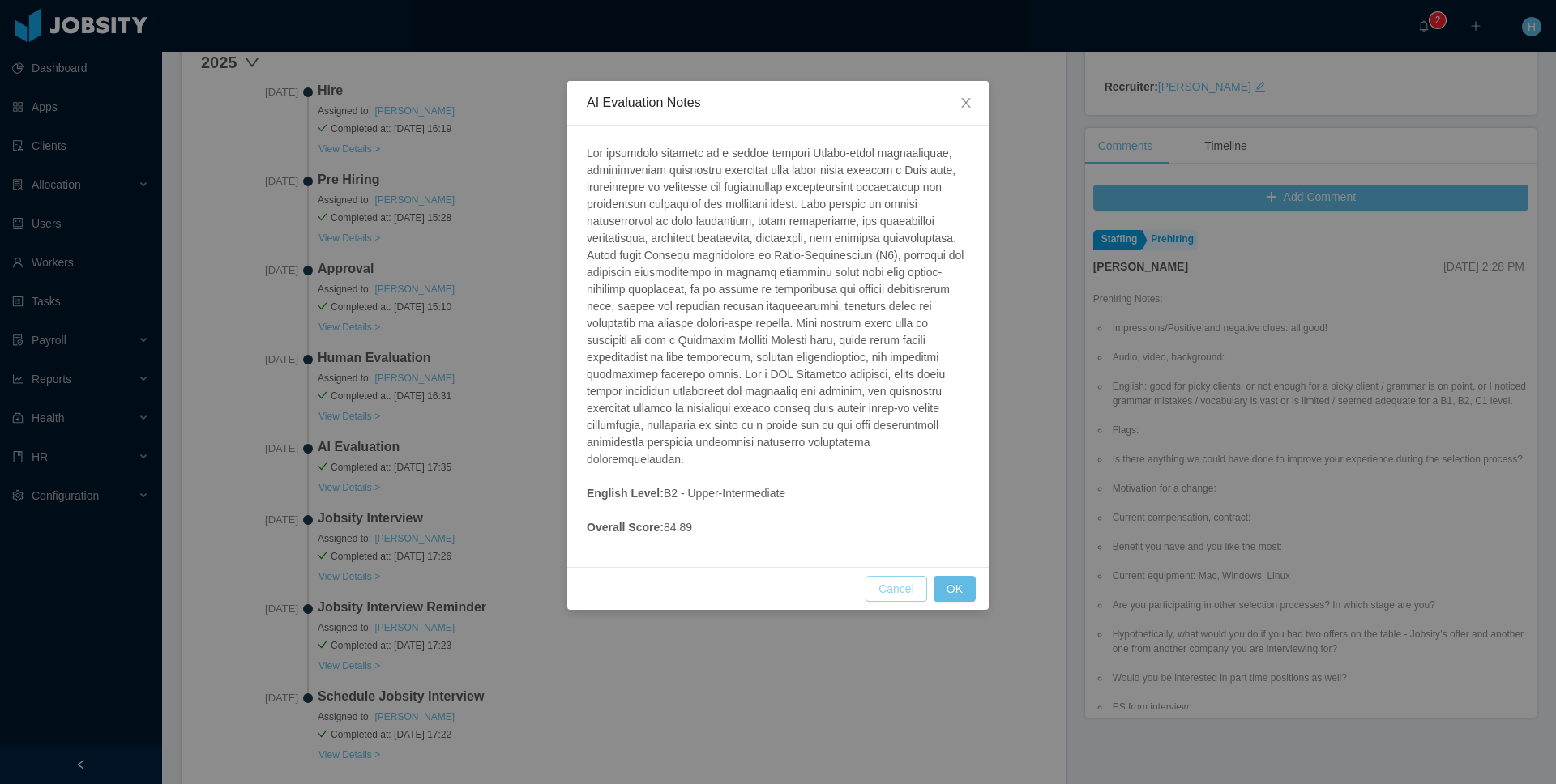
click at [920, 580] on button "Cancel" at bounding box center [896, 589] width 61 height 26
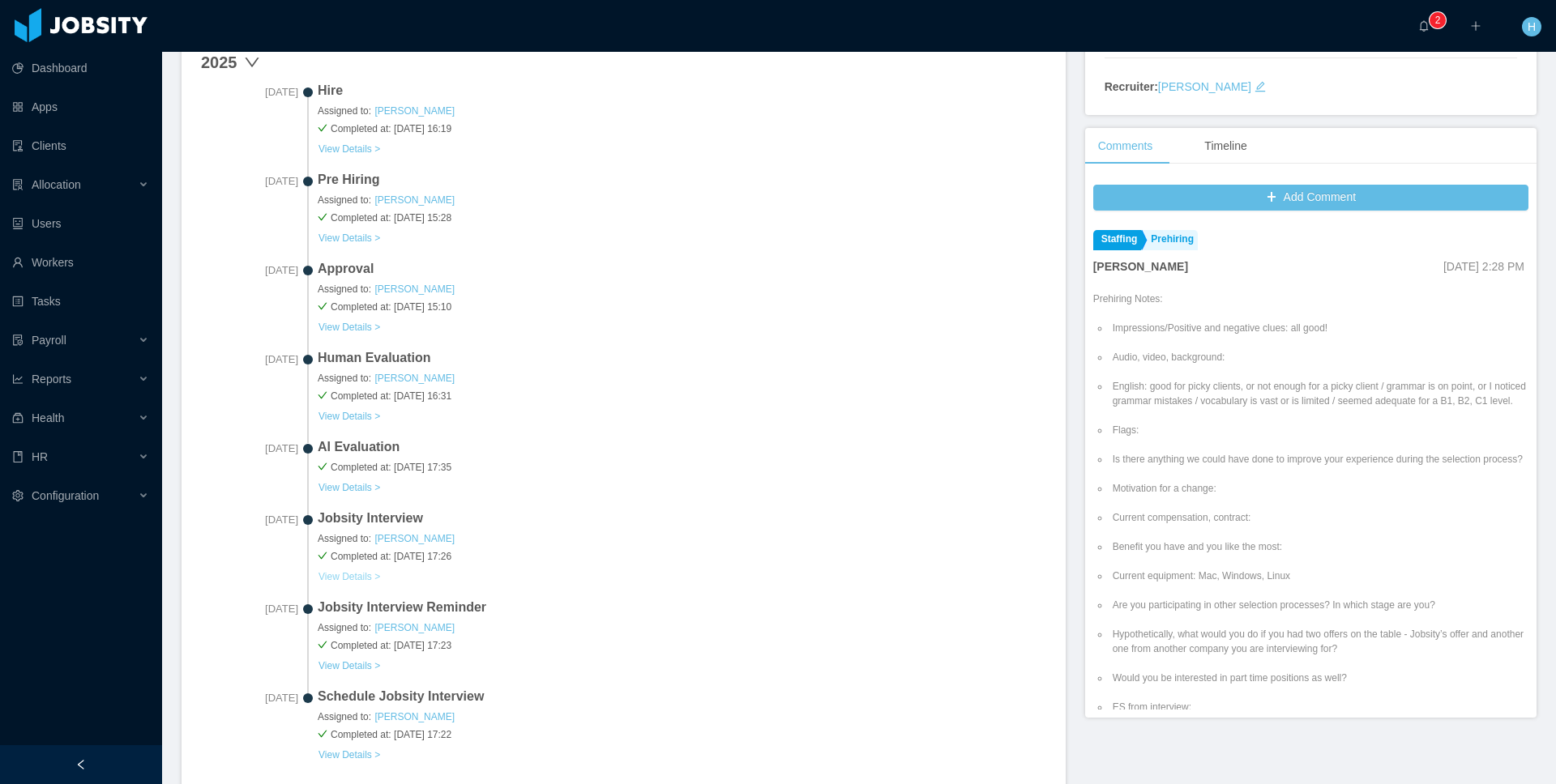
click at [326, 575] on button "View Details >" at bounding box center [349, 576] width 63 height 13
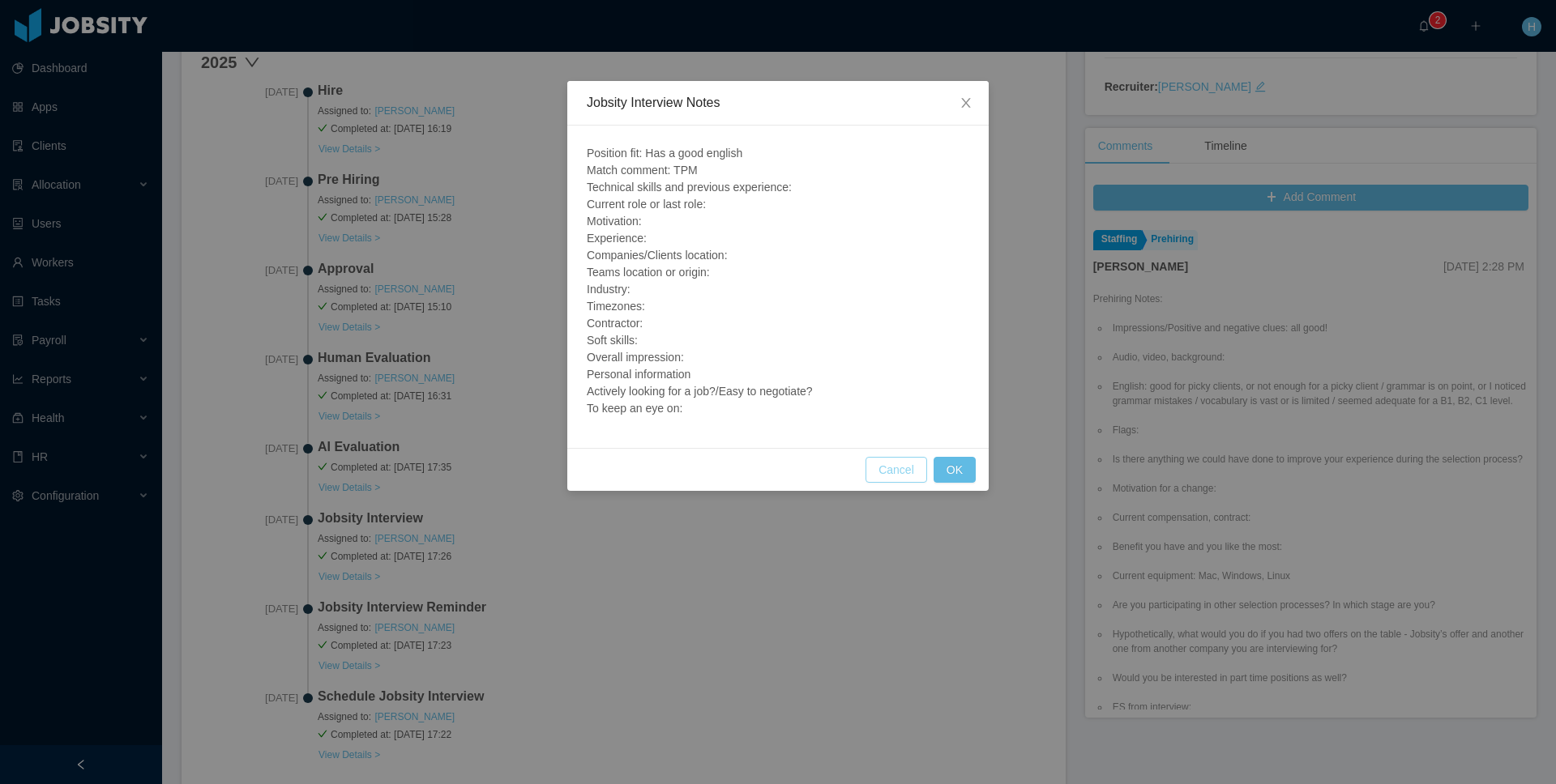
click at [882, 460] on button "Cancel" at bounding box center [896, 470] width 61 height 26
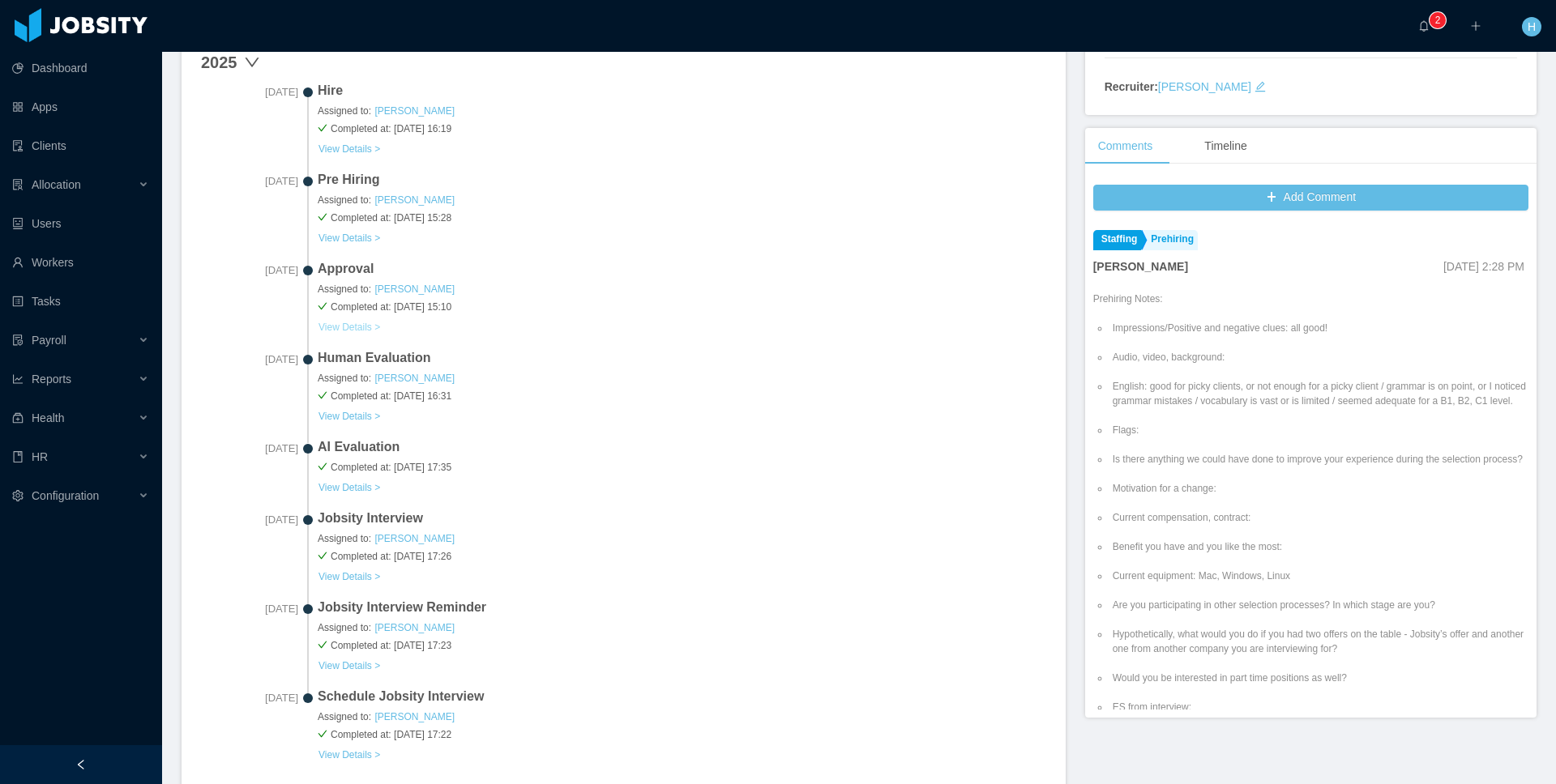
click at [372, 329] on button "View Details >" at bounding box center [349, 327] width 63 height 13
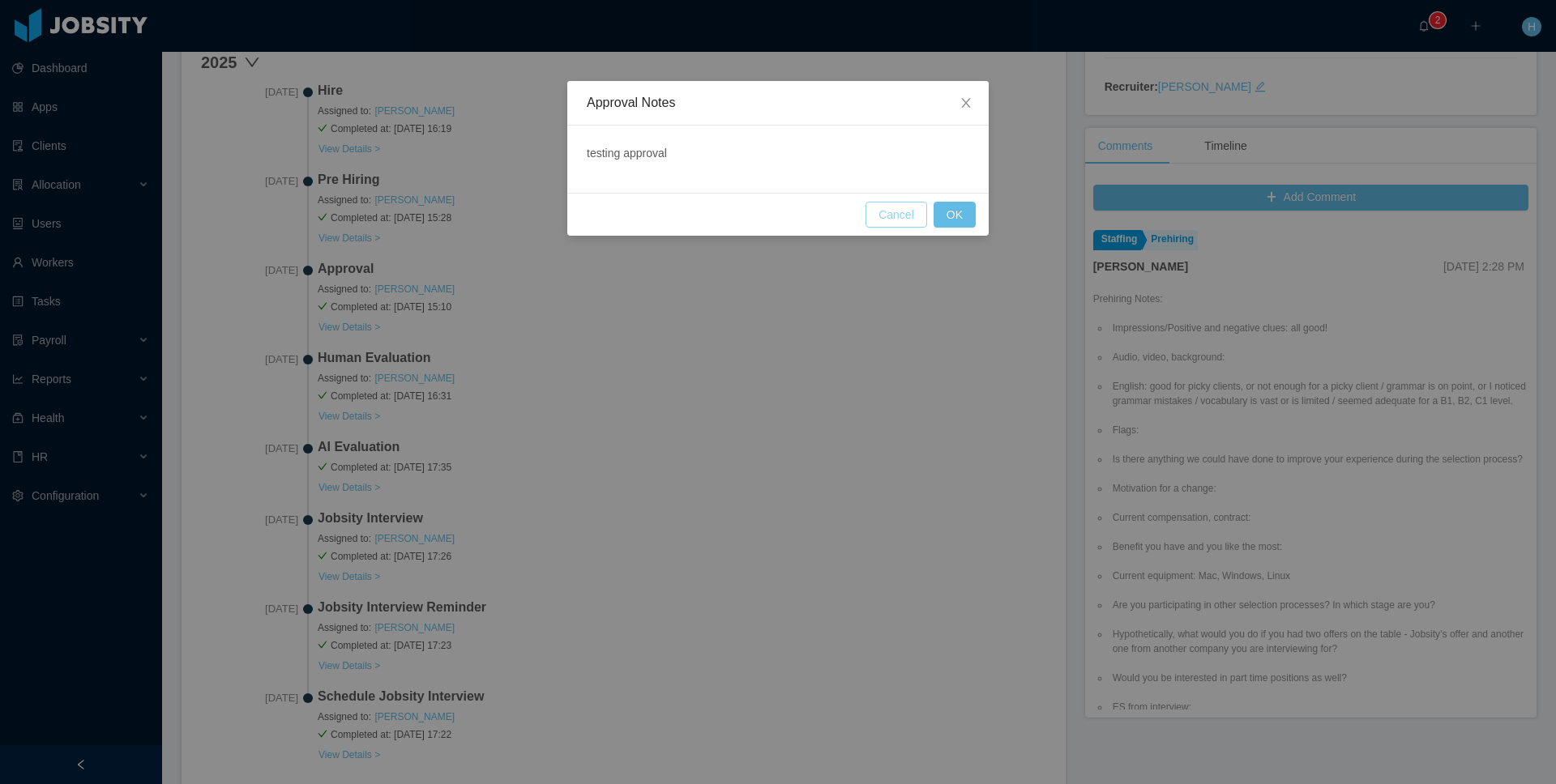
click at [912, 220] on button "Cancel" at bounding box center [896, 214] width 61 height 26
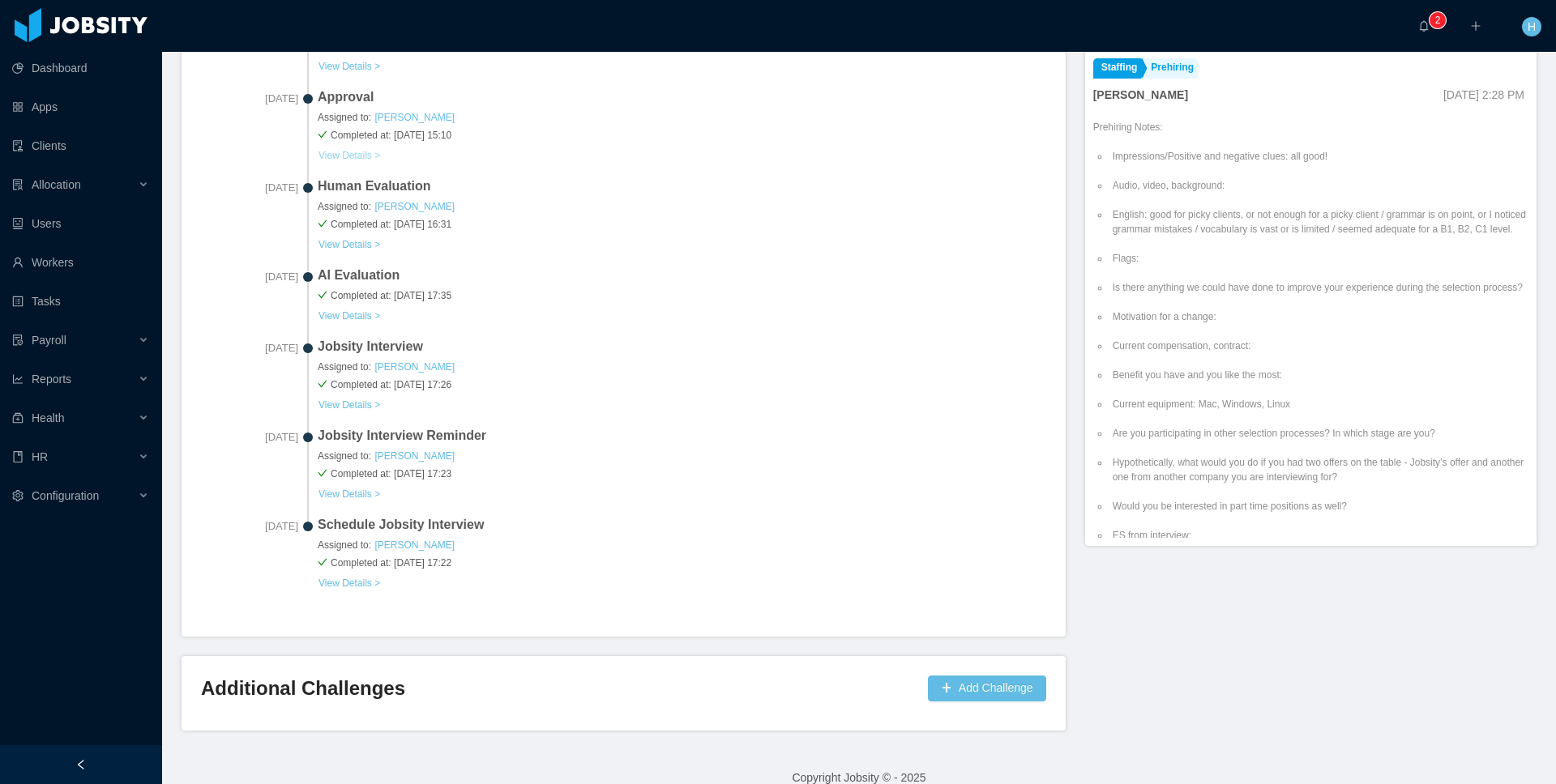
scroll to position [621, 0]
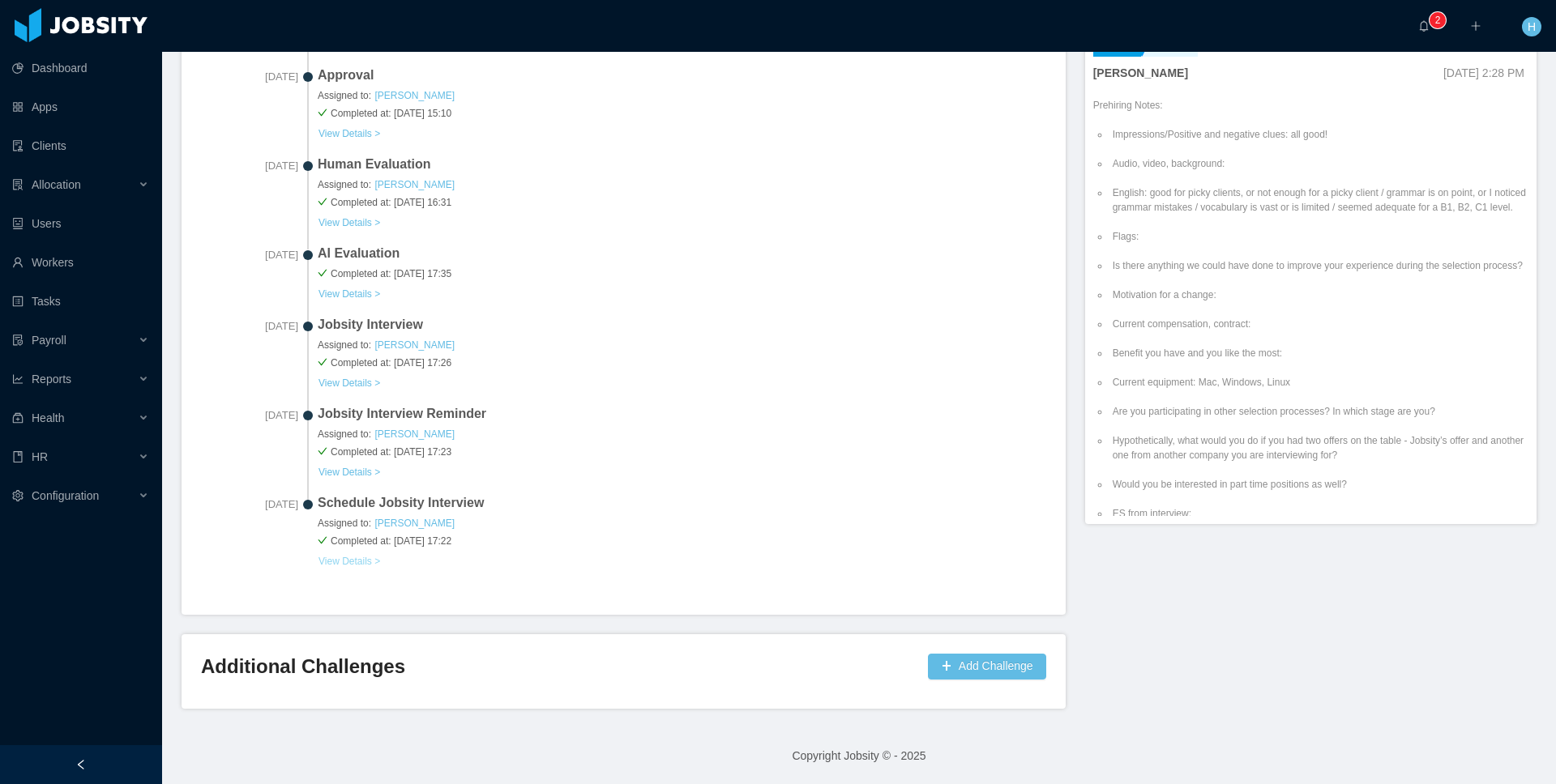
click at [348, 555] on button "View Details >" at bounding box center [349, 561] width 63 height 13
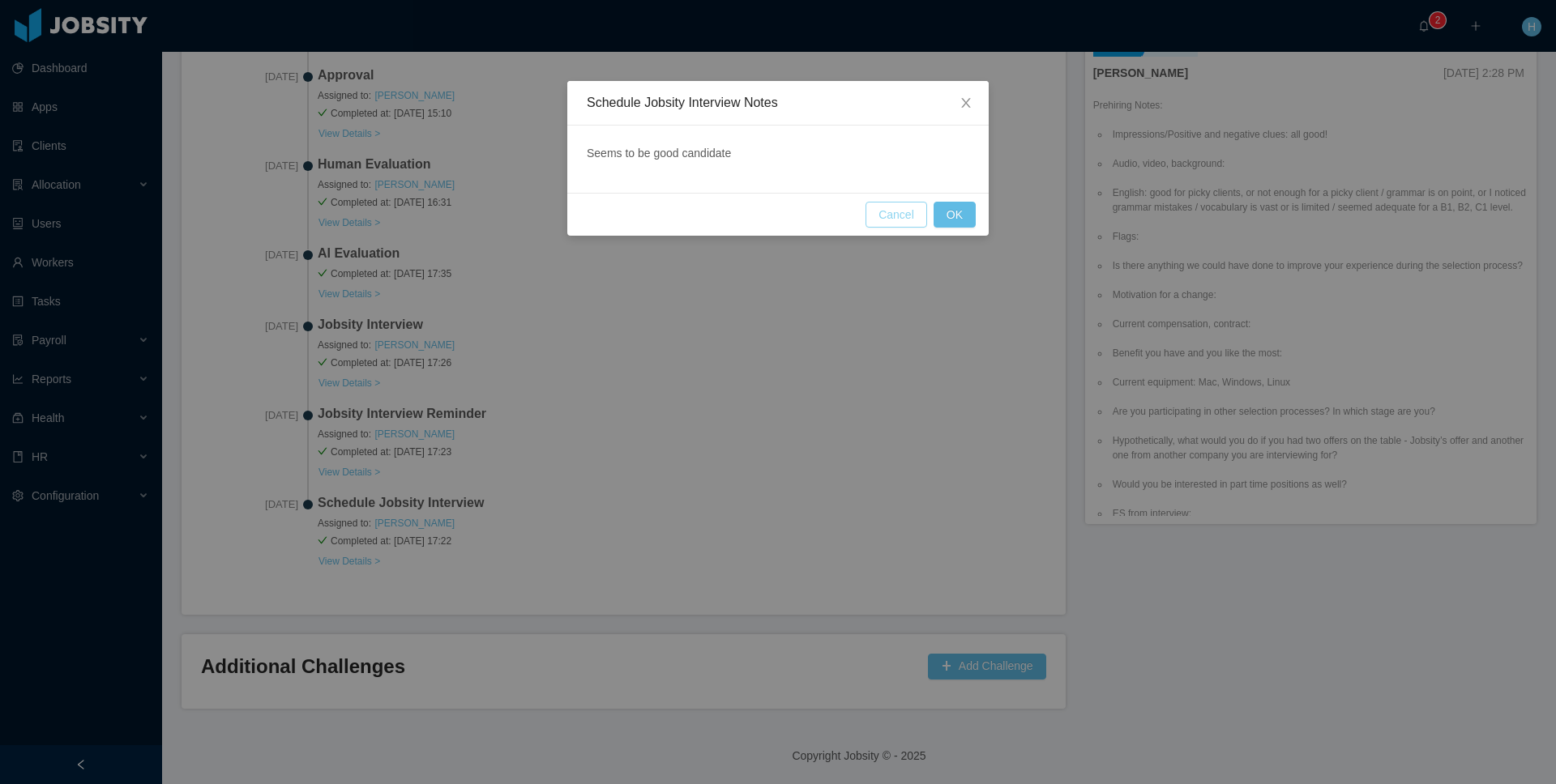
click at [883, 217] on button "Cancel" at bounding box center [896, 214] width 61 height 26
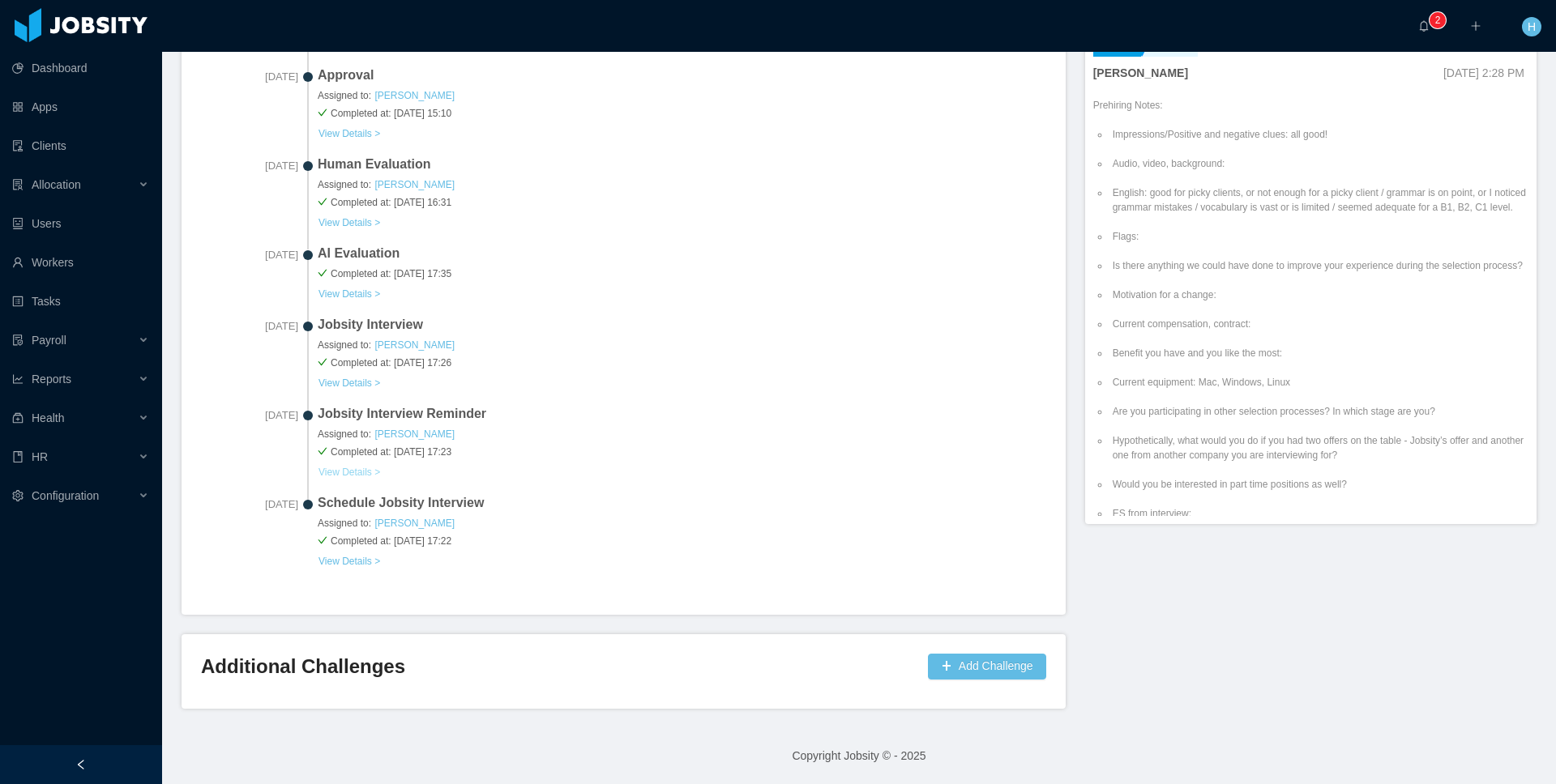
click at [348, 469] on button "View Details >" at bounding box center [349, 471] width 63 height 13
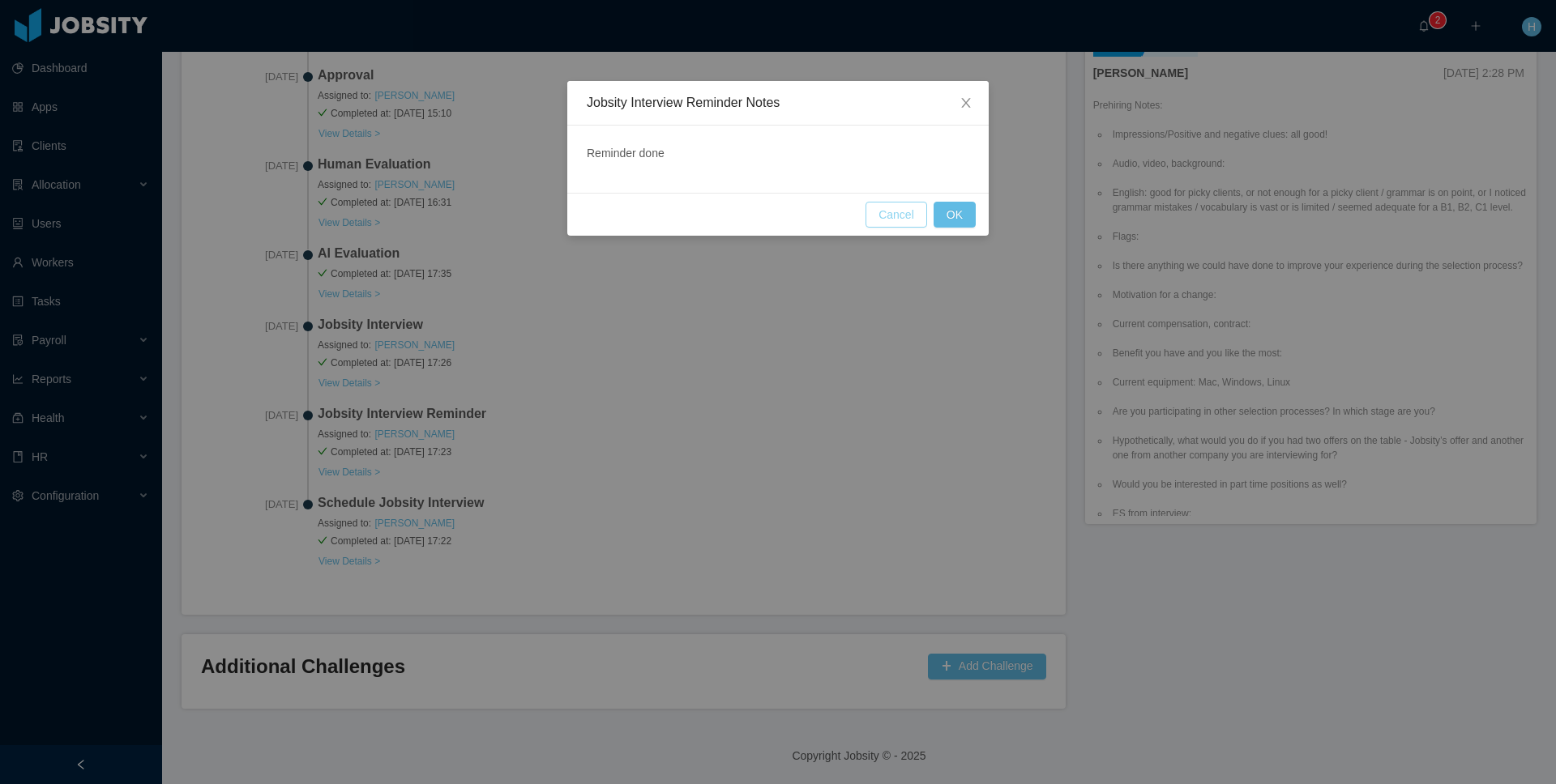
click at [879, 219] on button "Cancel" at bounding box center [896, 214] width 61 height 26
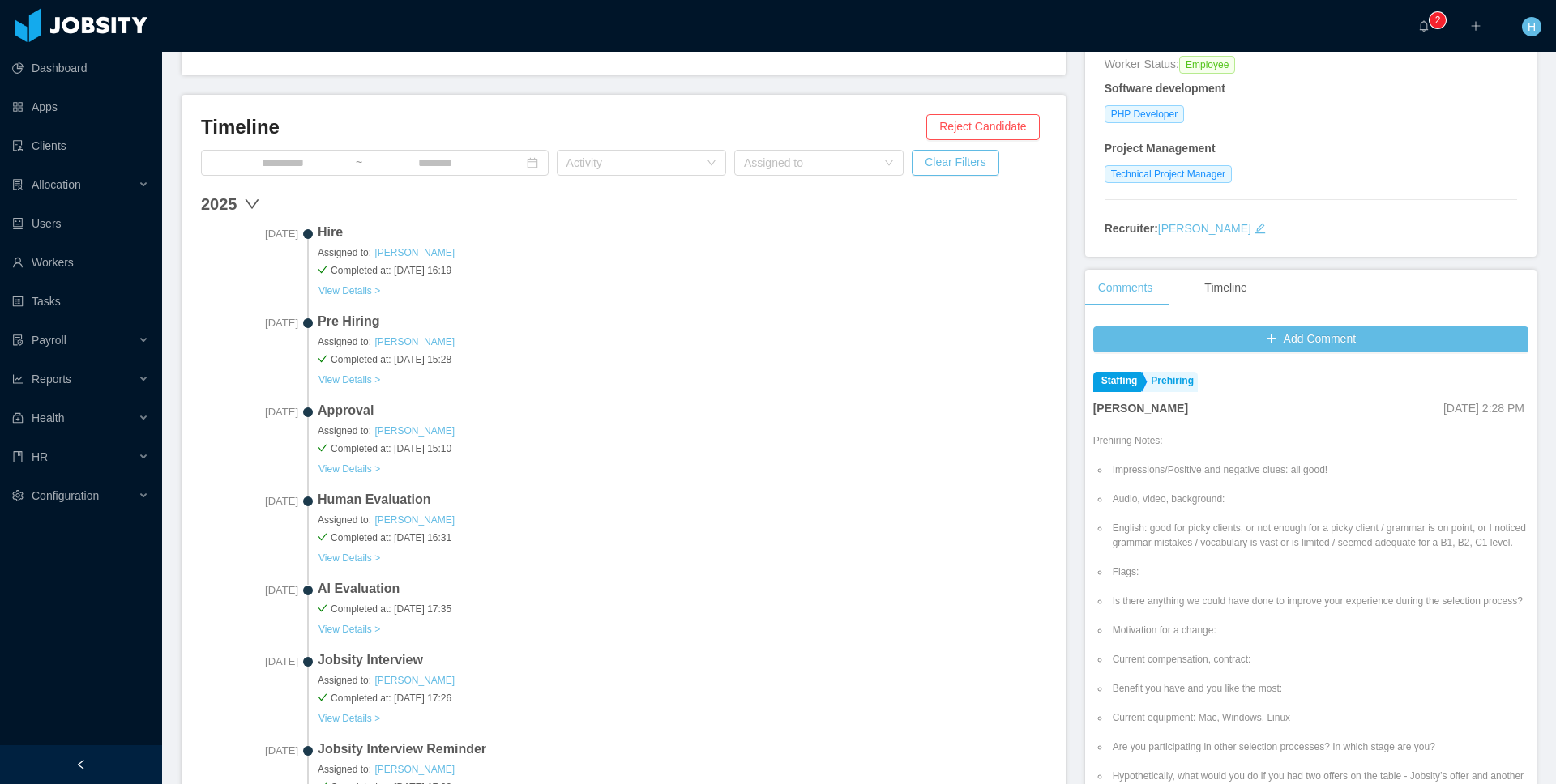
scroll to position [480, 0]
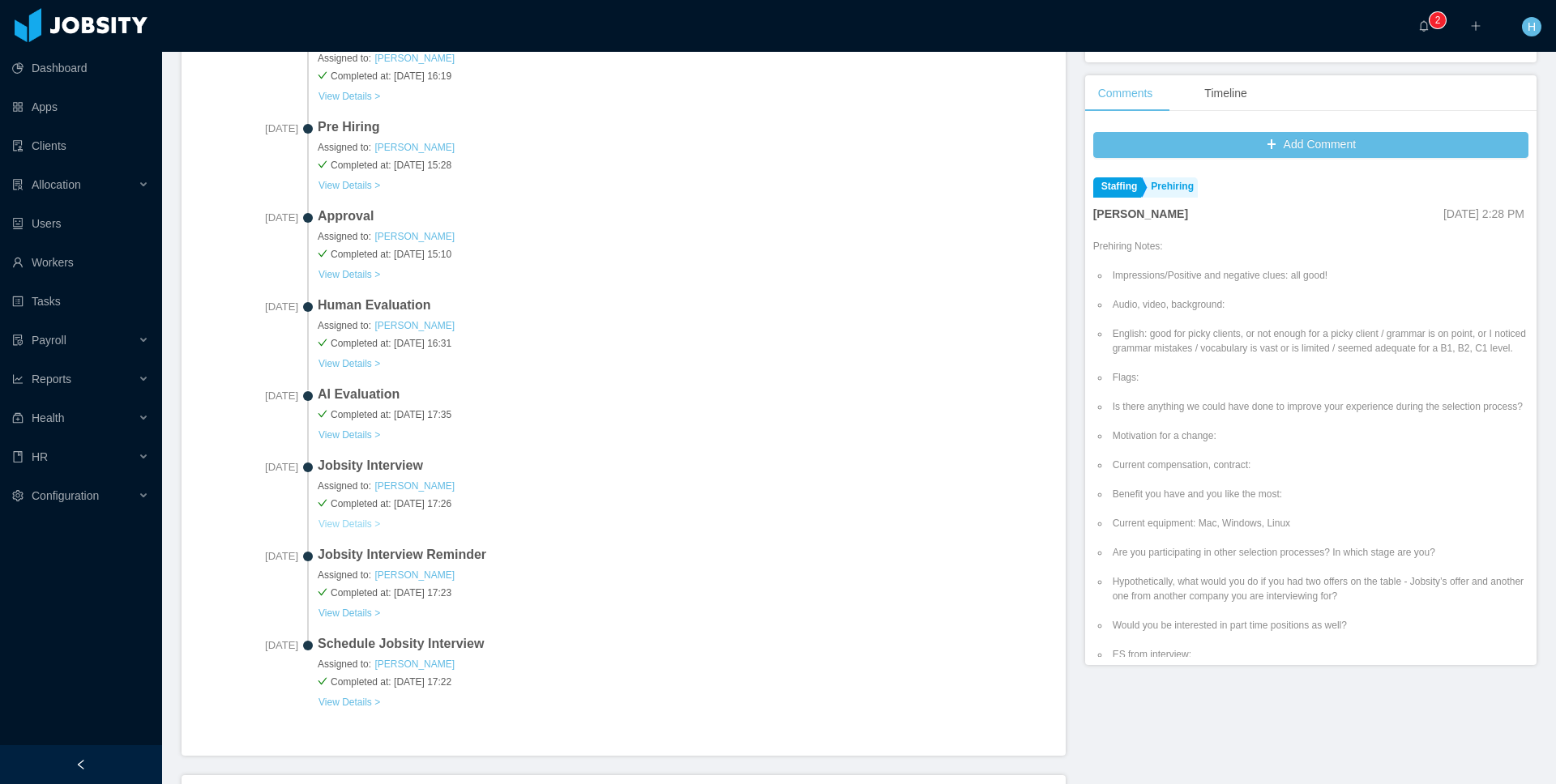
click at [357, 525] on button "View Details >" at bounding box center [349, 523] width 63 height 13
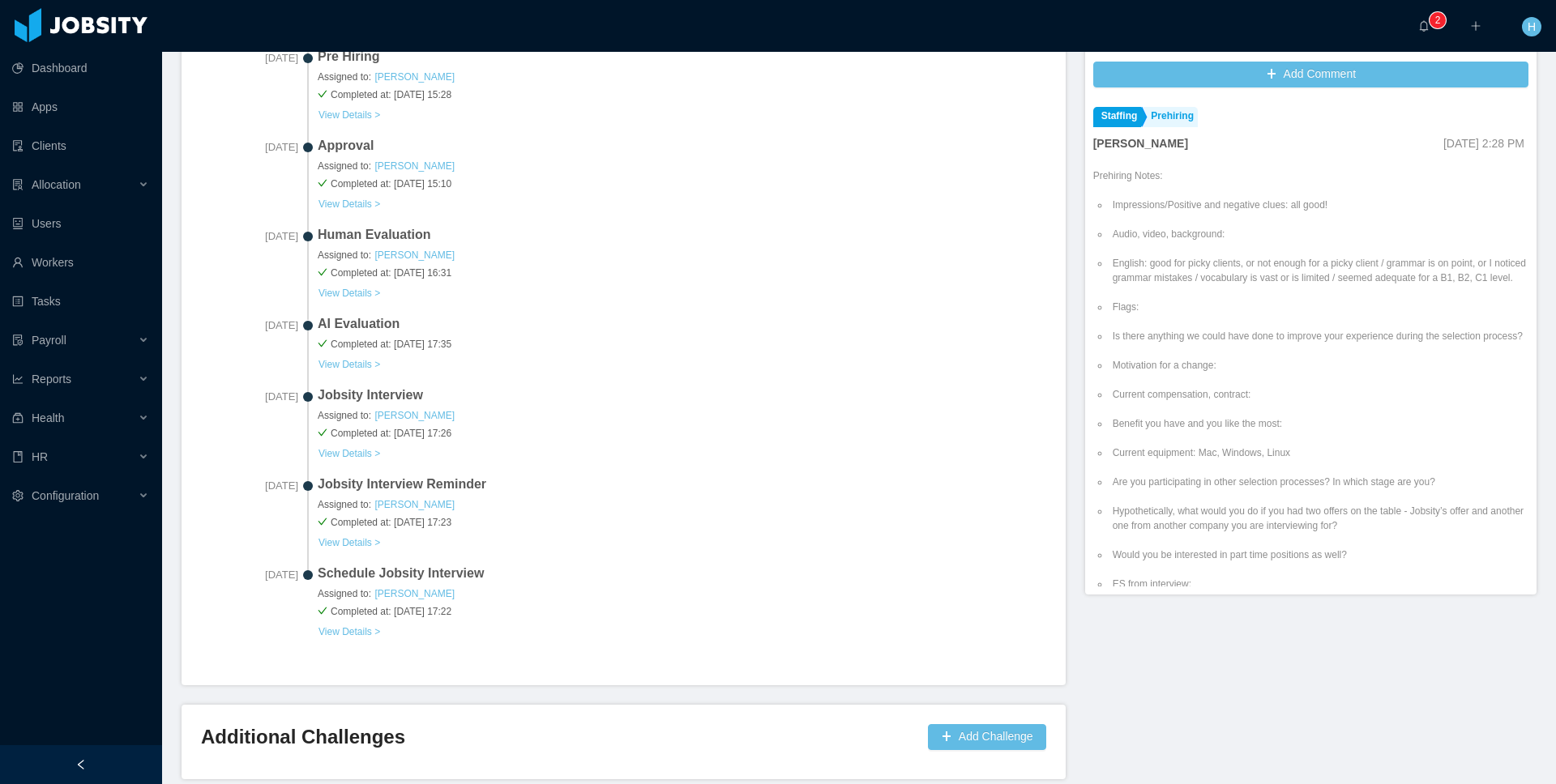
scroll to position [621, 0]
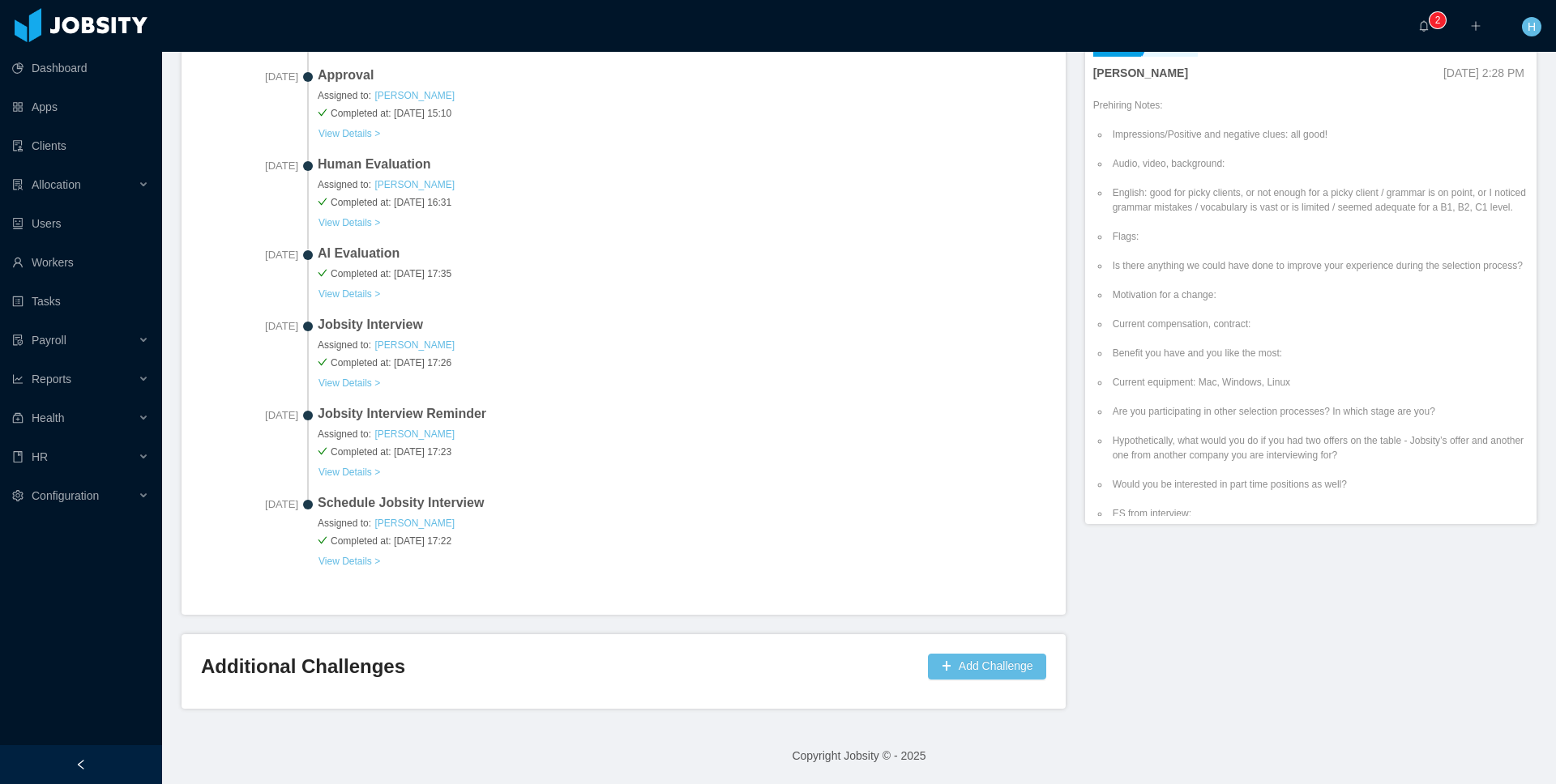
click at [359, 547] on div "Schedule Jobsity Interview Assigned to: [PERSON_NAME] Completed at: [DATE] 17:2…" at bounding box center [682, 532] width 728 height 76
click at [362, 555] on button "View Details >" at bounding box center [349, 561] width 63 height 13
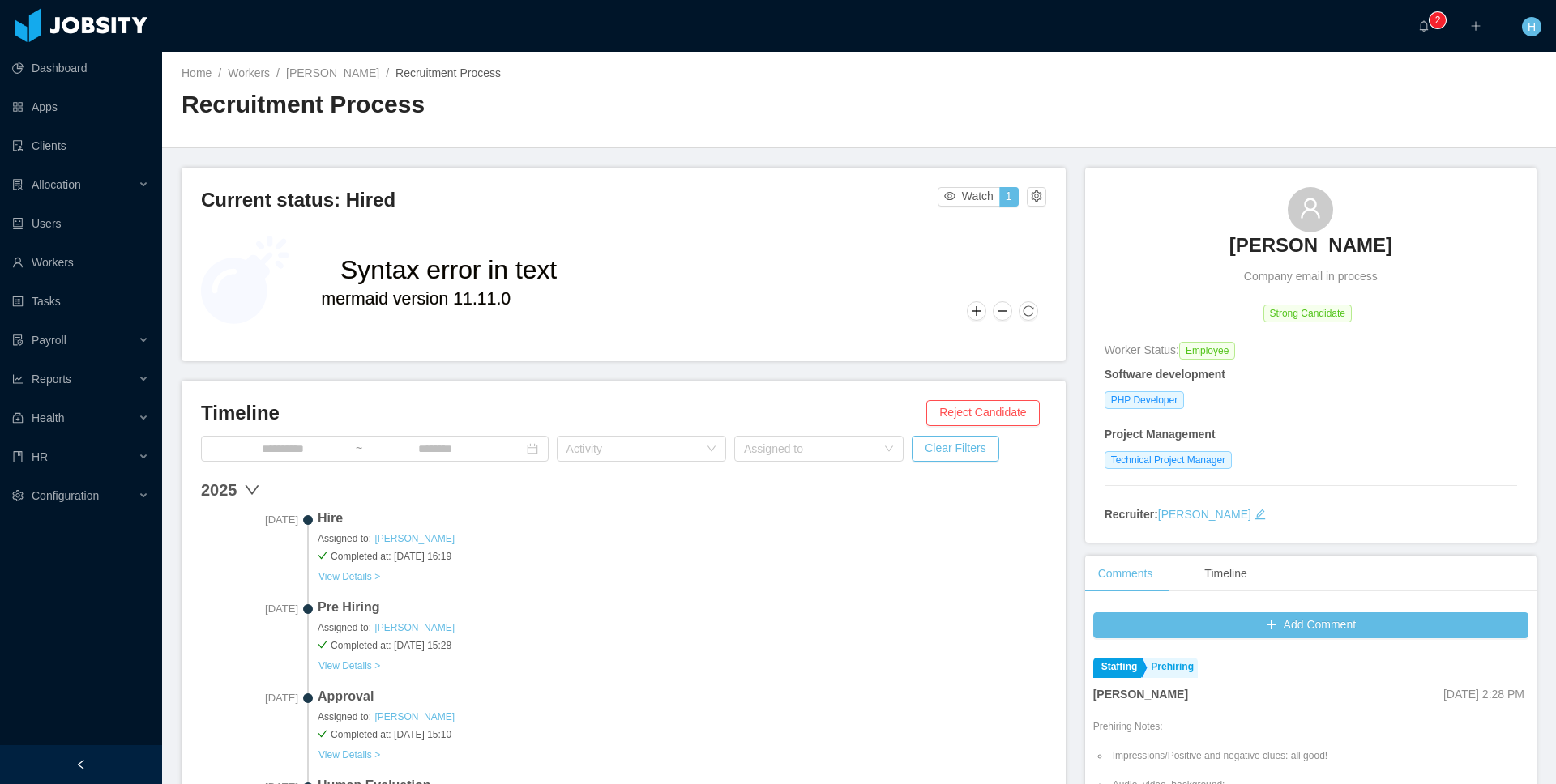
scroll to position [621, 0]
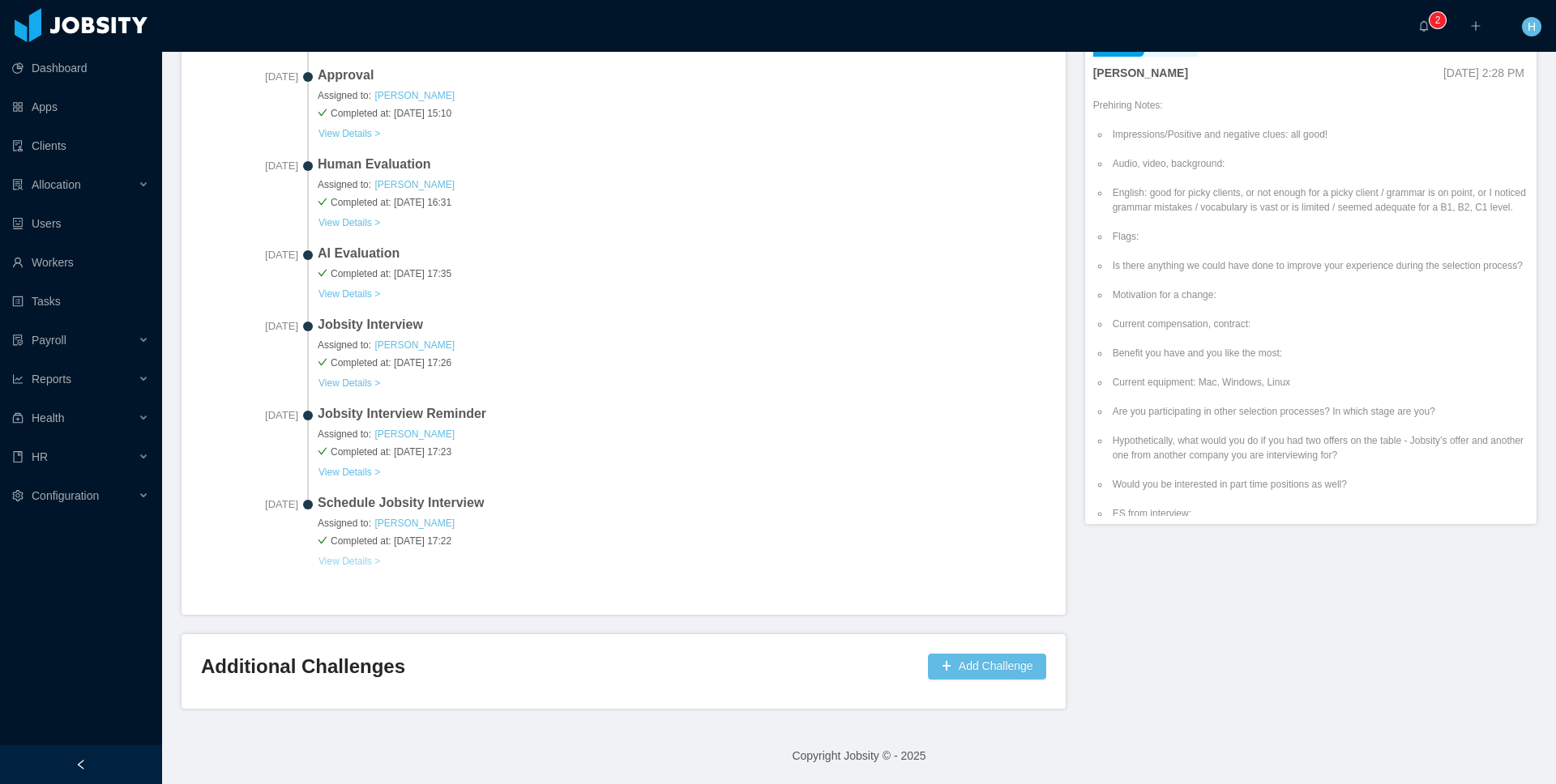
click at [374, 555] on button "View Details >" at bounding box center [349, 561] width 63 height 13
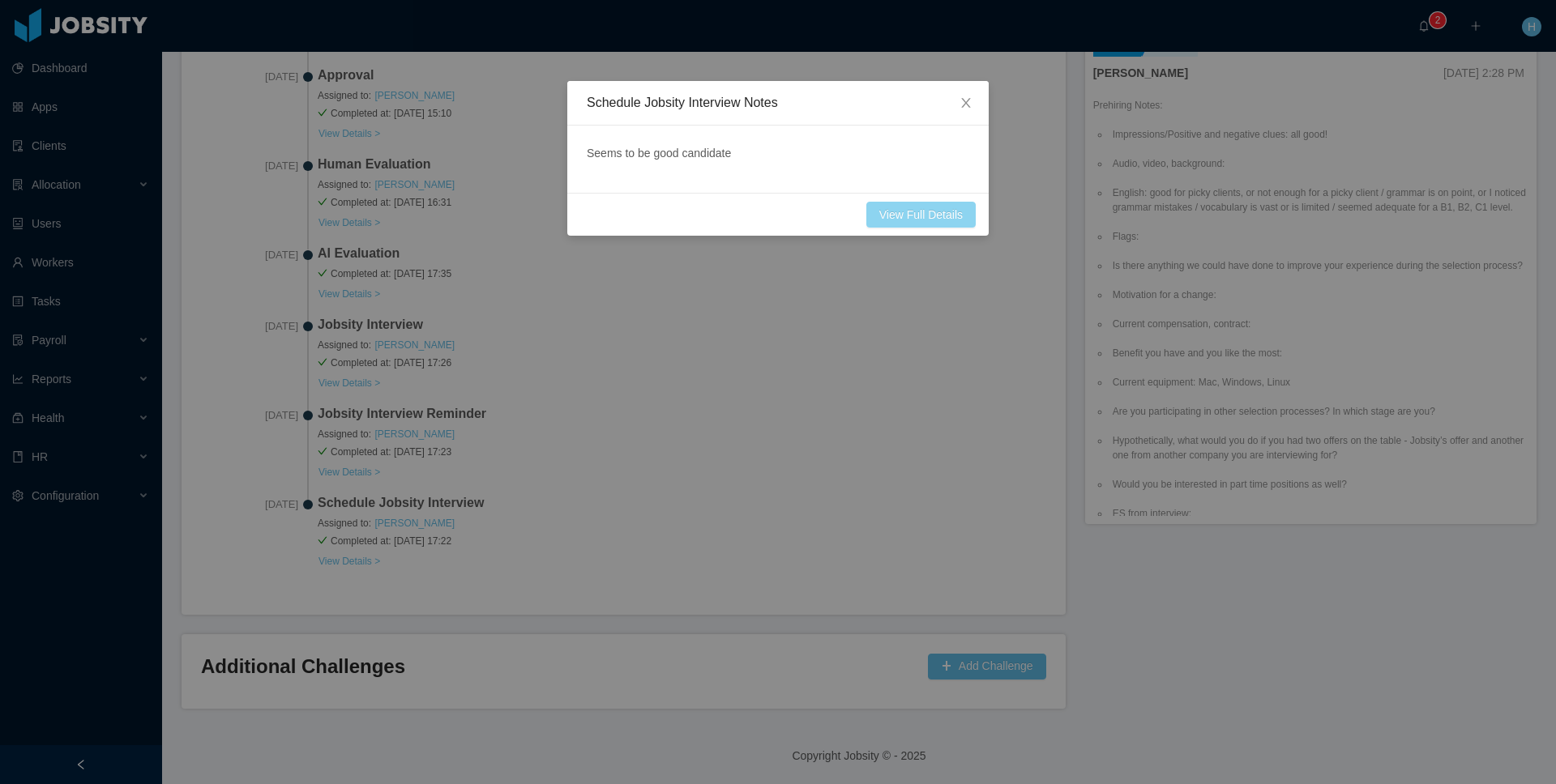
click at [918, 208] on link "View Full Details" at bounding box center [920, 214] width 110 height 26
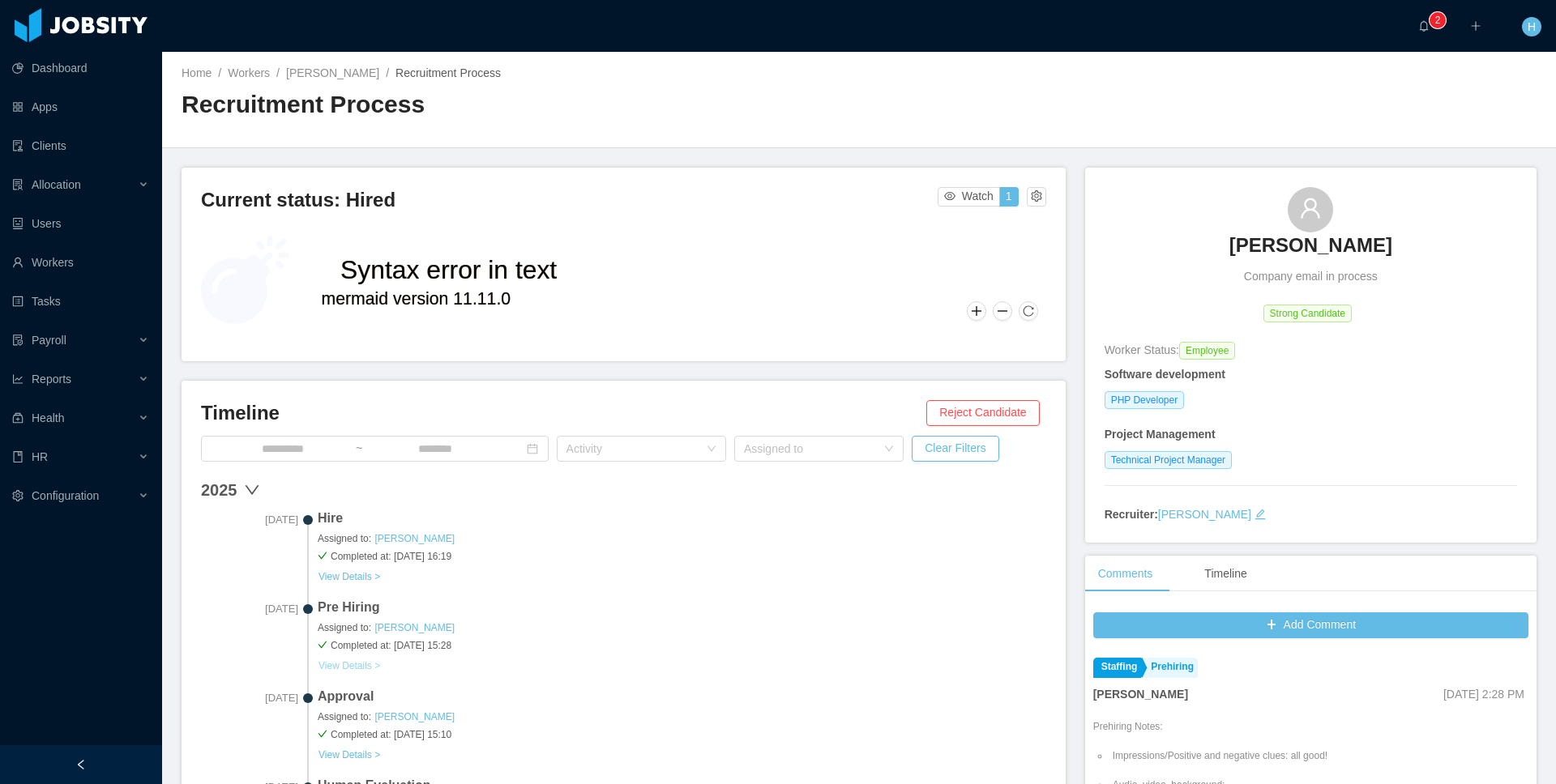
click at [361, 669] on button "View Details >" at bounding box center [349, 665] width 63 height 13
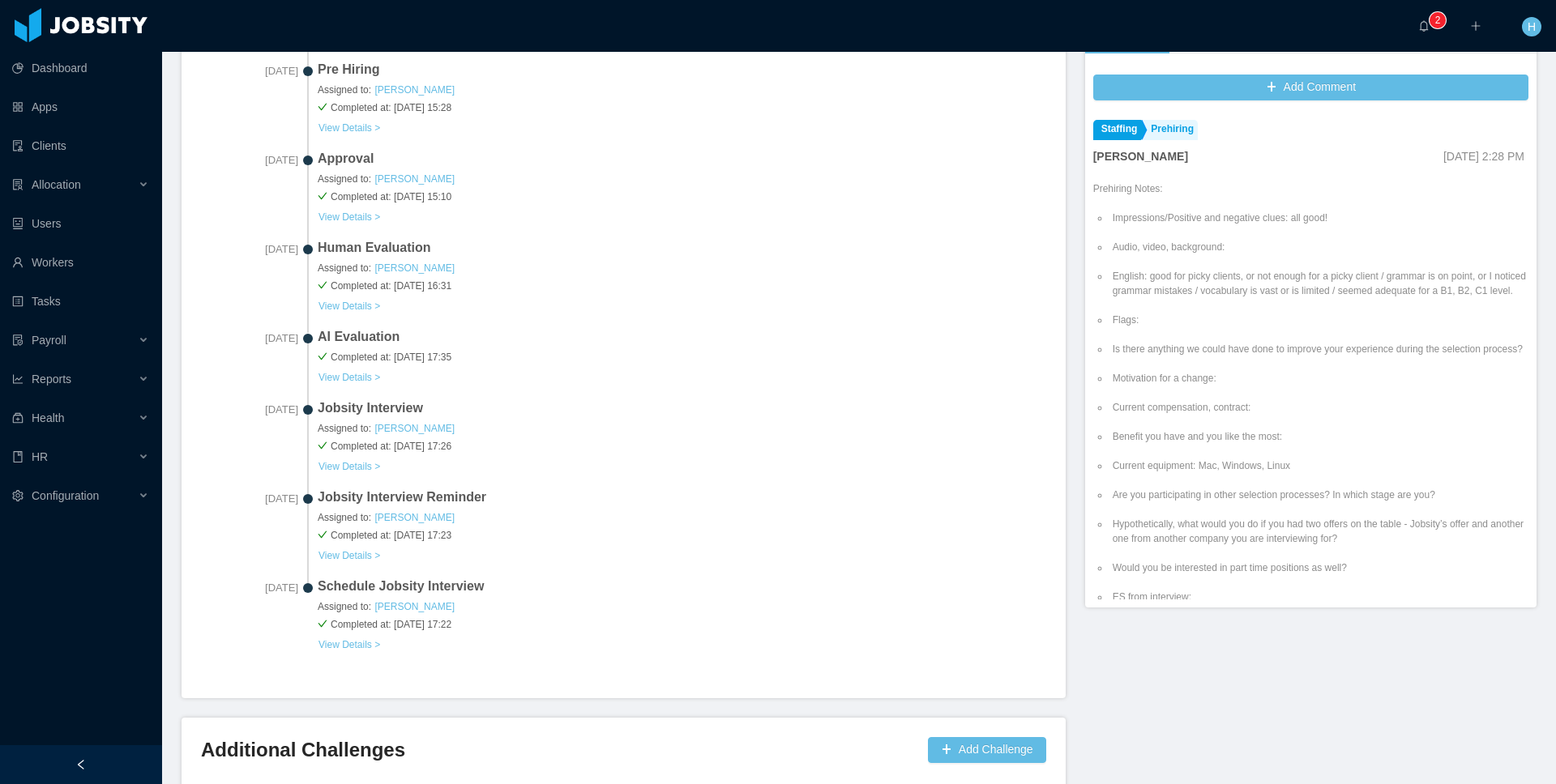
scroll to position [505, 0]
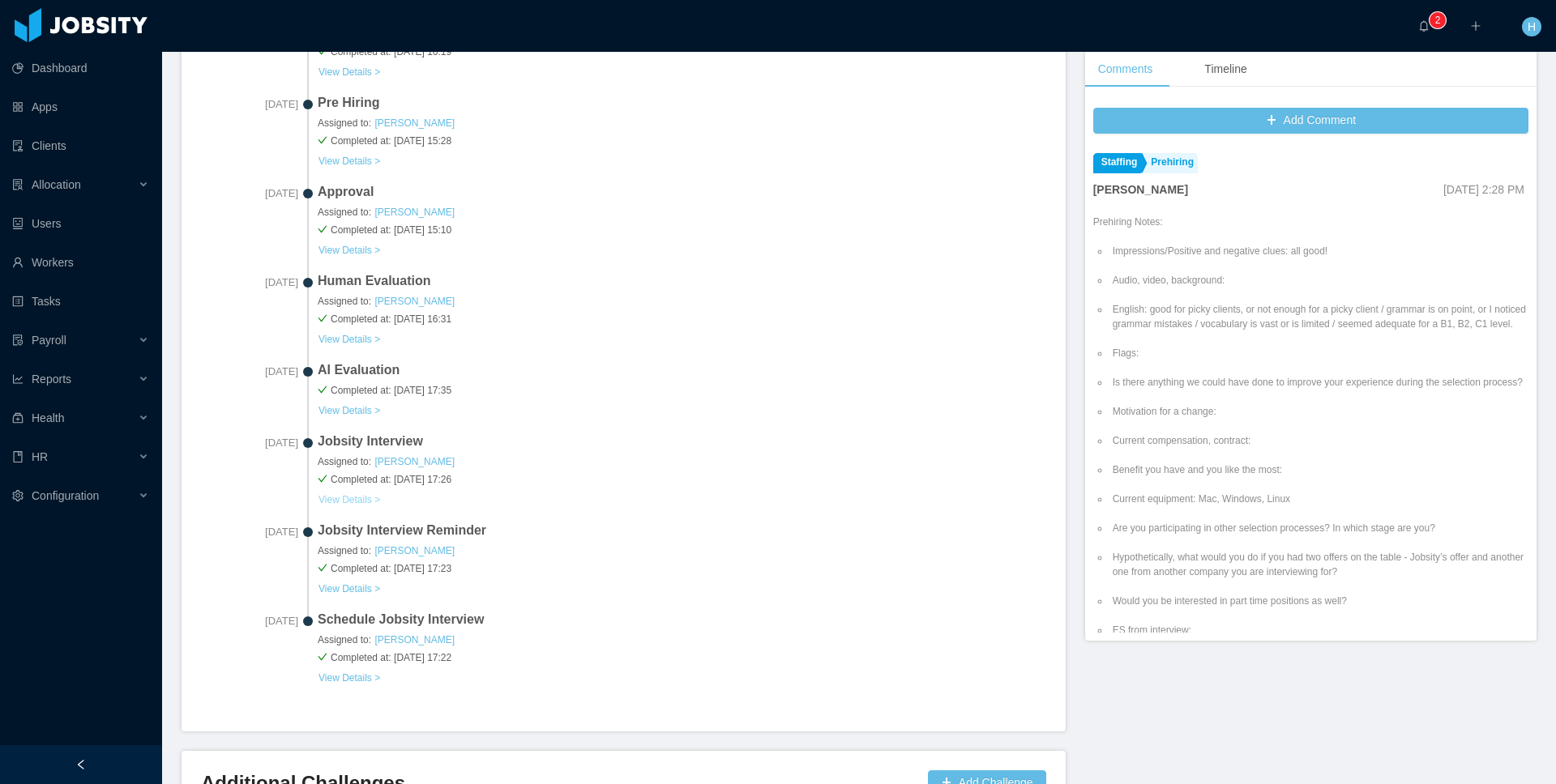
click at [339, 496] on button "View Details >" at bounding box center [349, 499] width 63 height 13
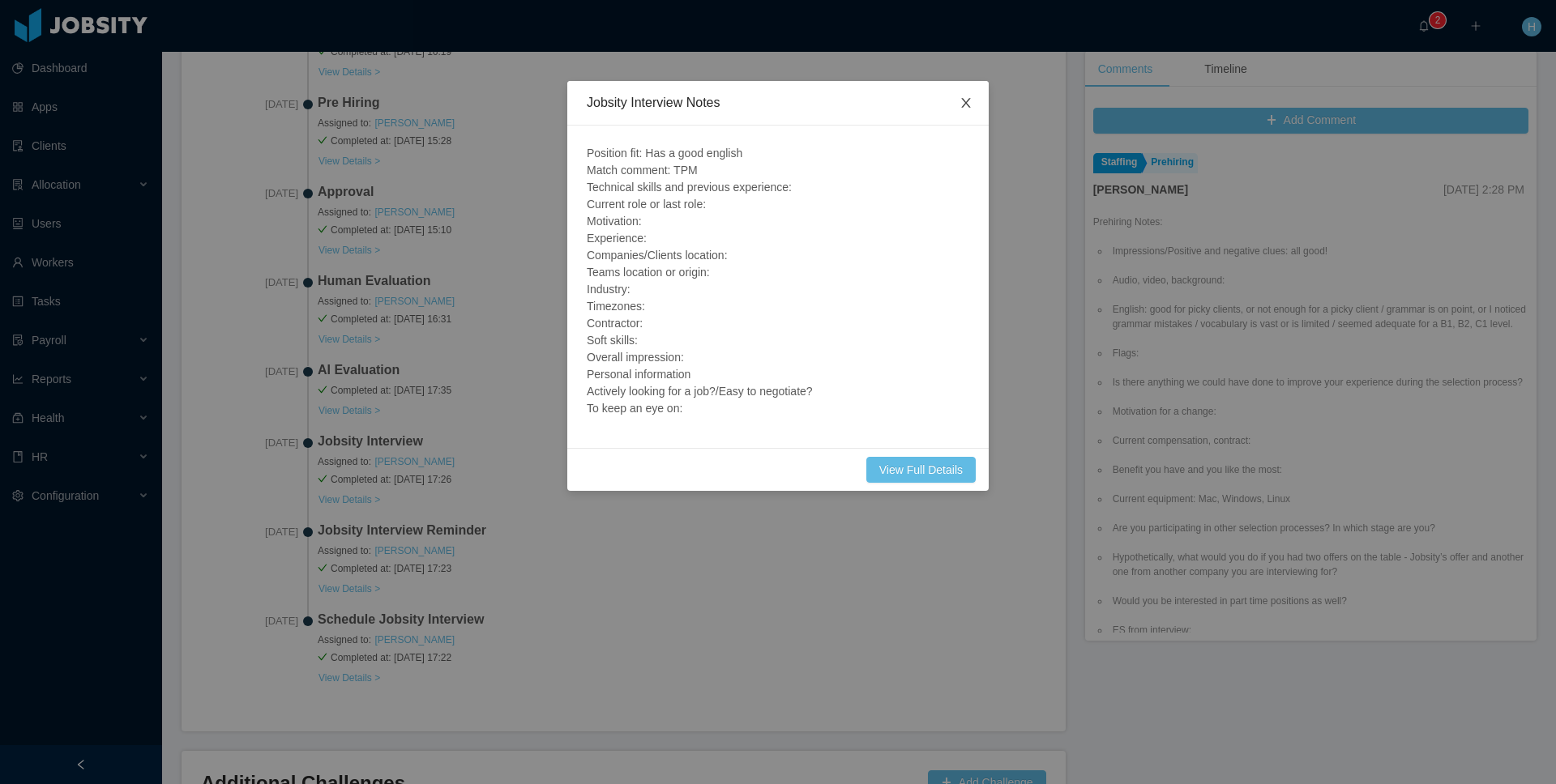
click at [965, 114] on span "Close" at bounding box center [965, 103] width 45 height 45
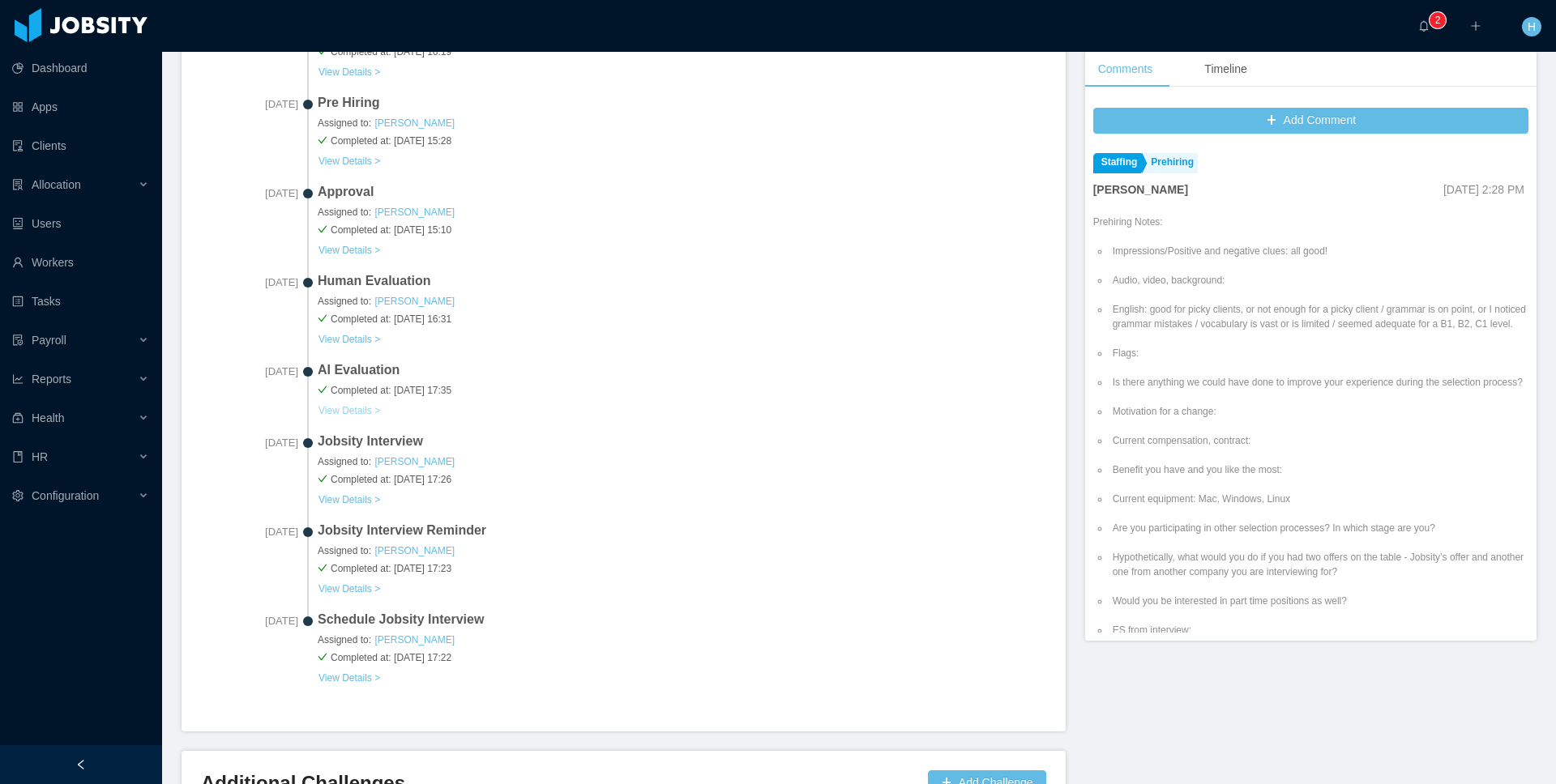
click at [351, 407] on button "View Details >" at bounding box center [349, 410] width 63 height 13
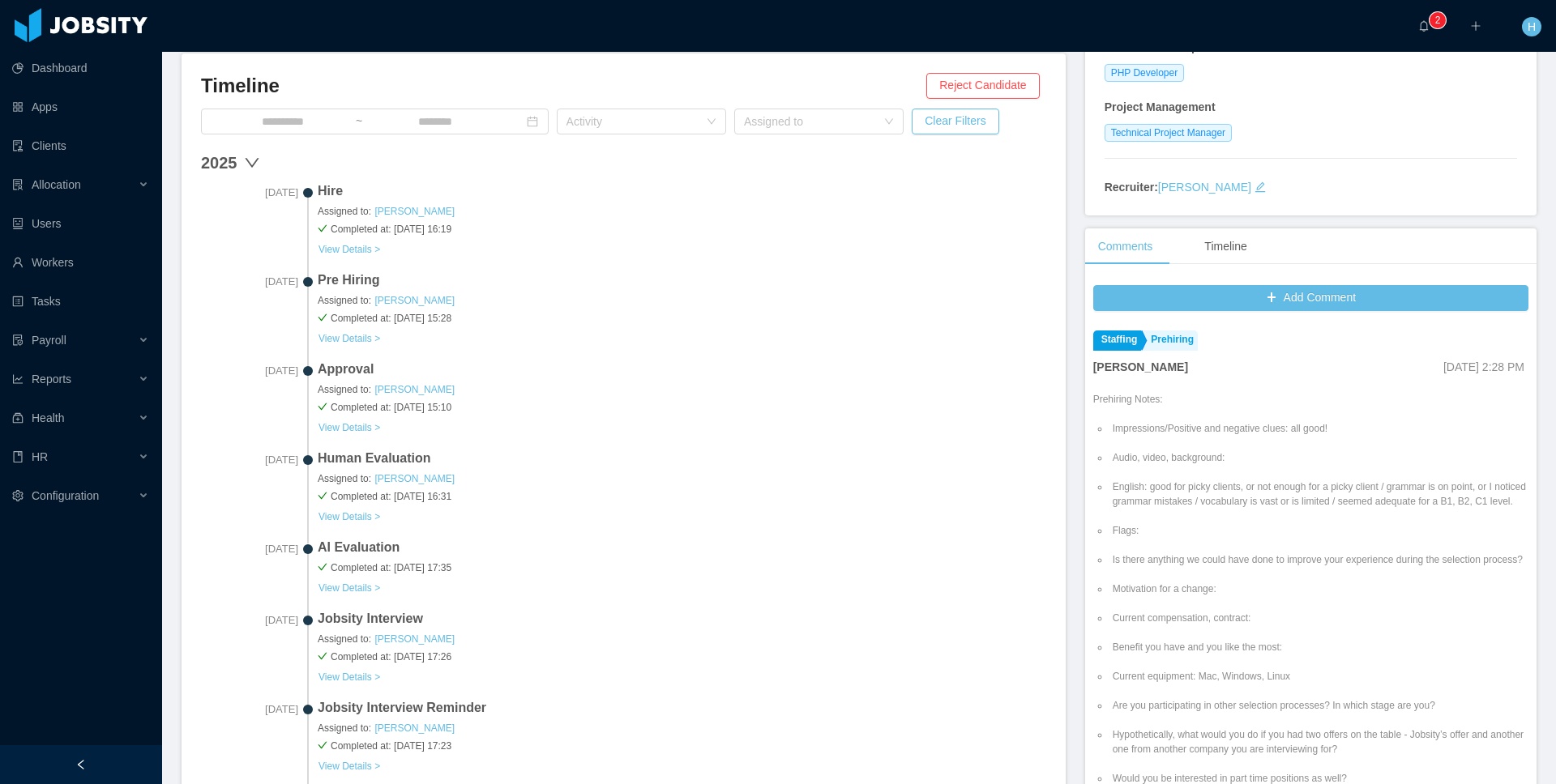
scroll to position [338, 0]
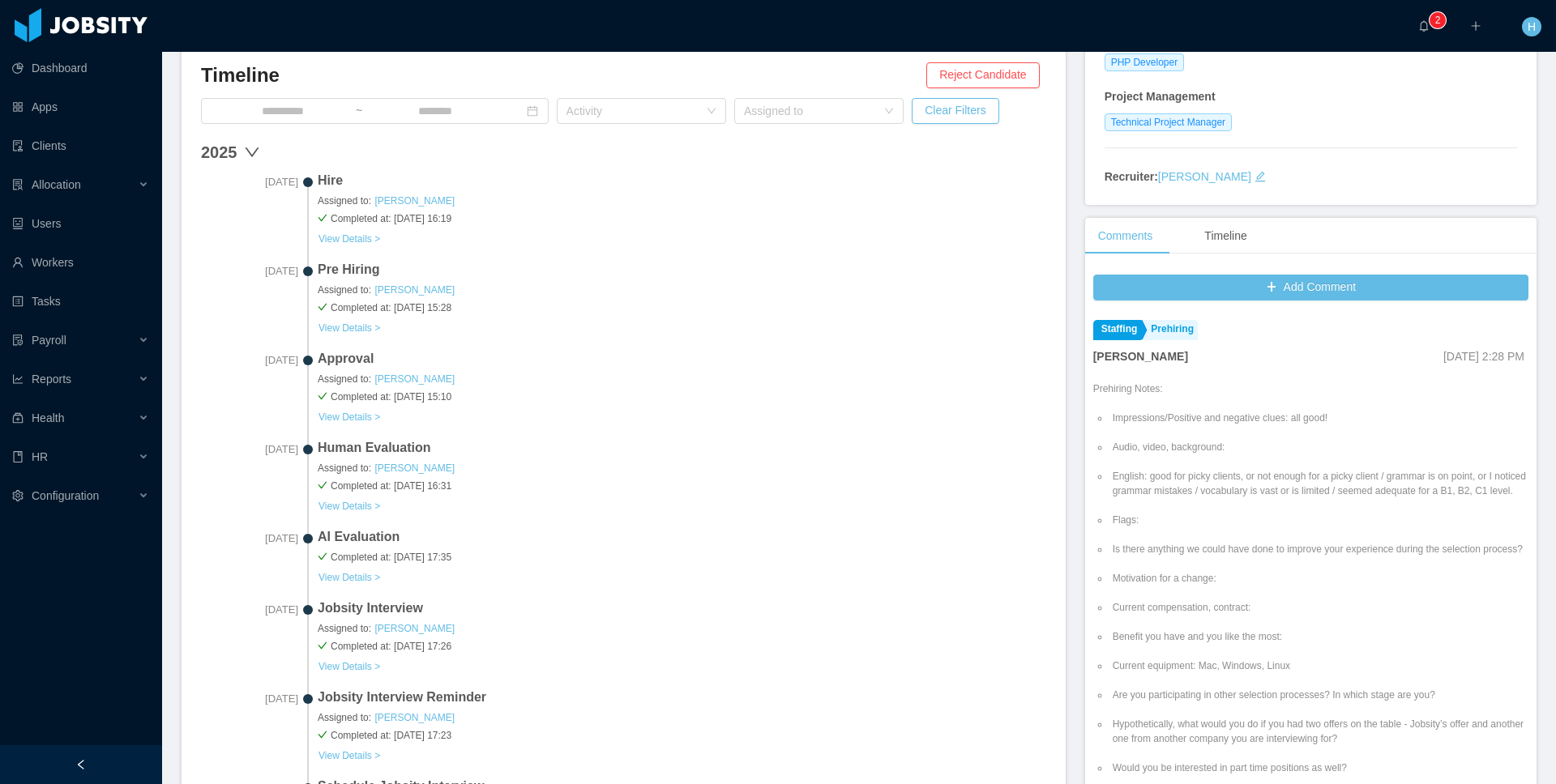
click at [356, 561] on div "AI Evaluation Completed at: [DATE] 17:35 View Details >" at bounding box center [682, 556] width 728 height 59
click at [346, 572] on button "View Details >" at bounding box center [349, 577] width 63 height 13
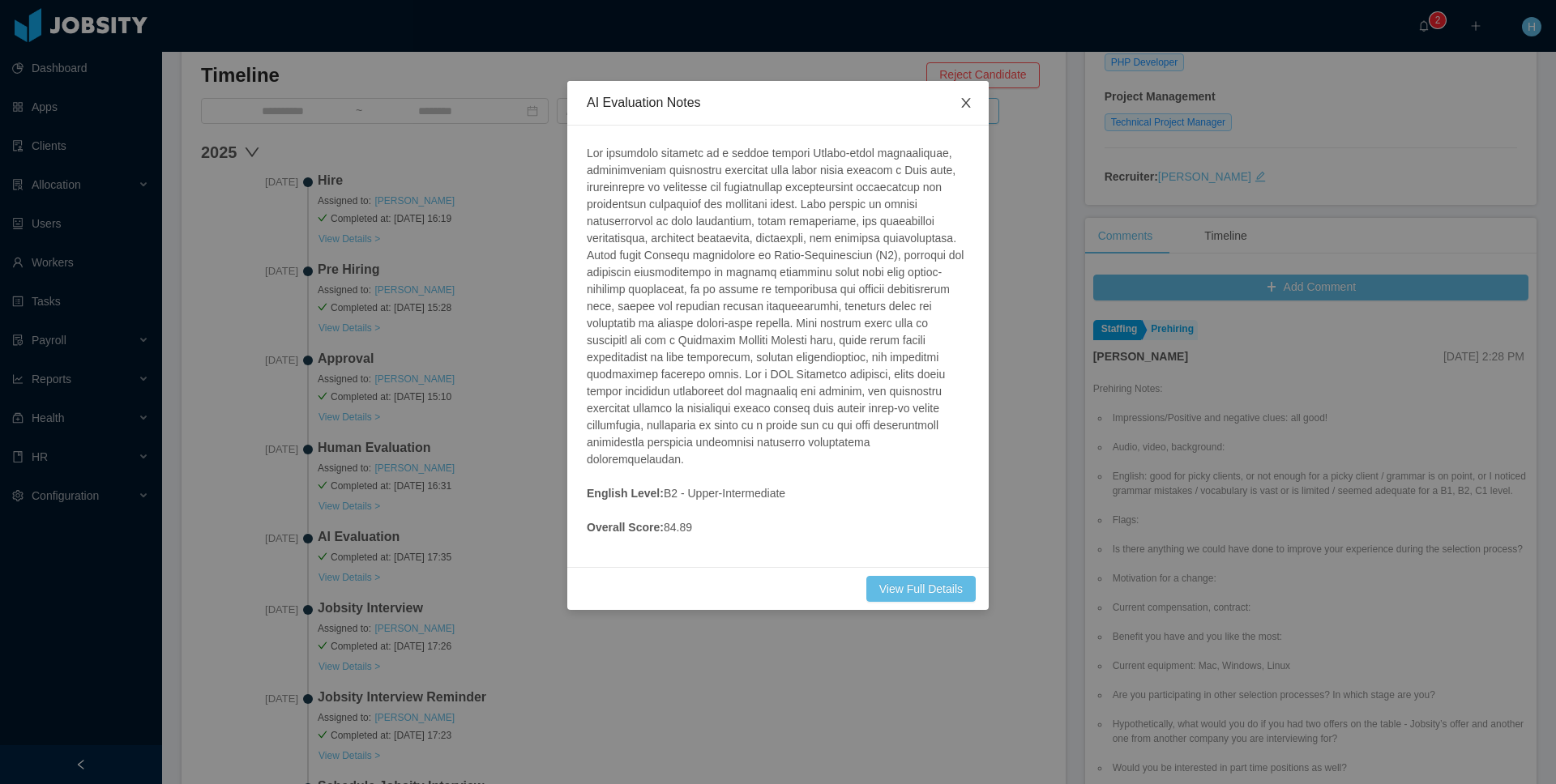
click at [970, 96] on icon "icon: close" at bounding box center [965, 102] width 13 height 13
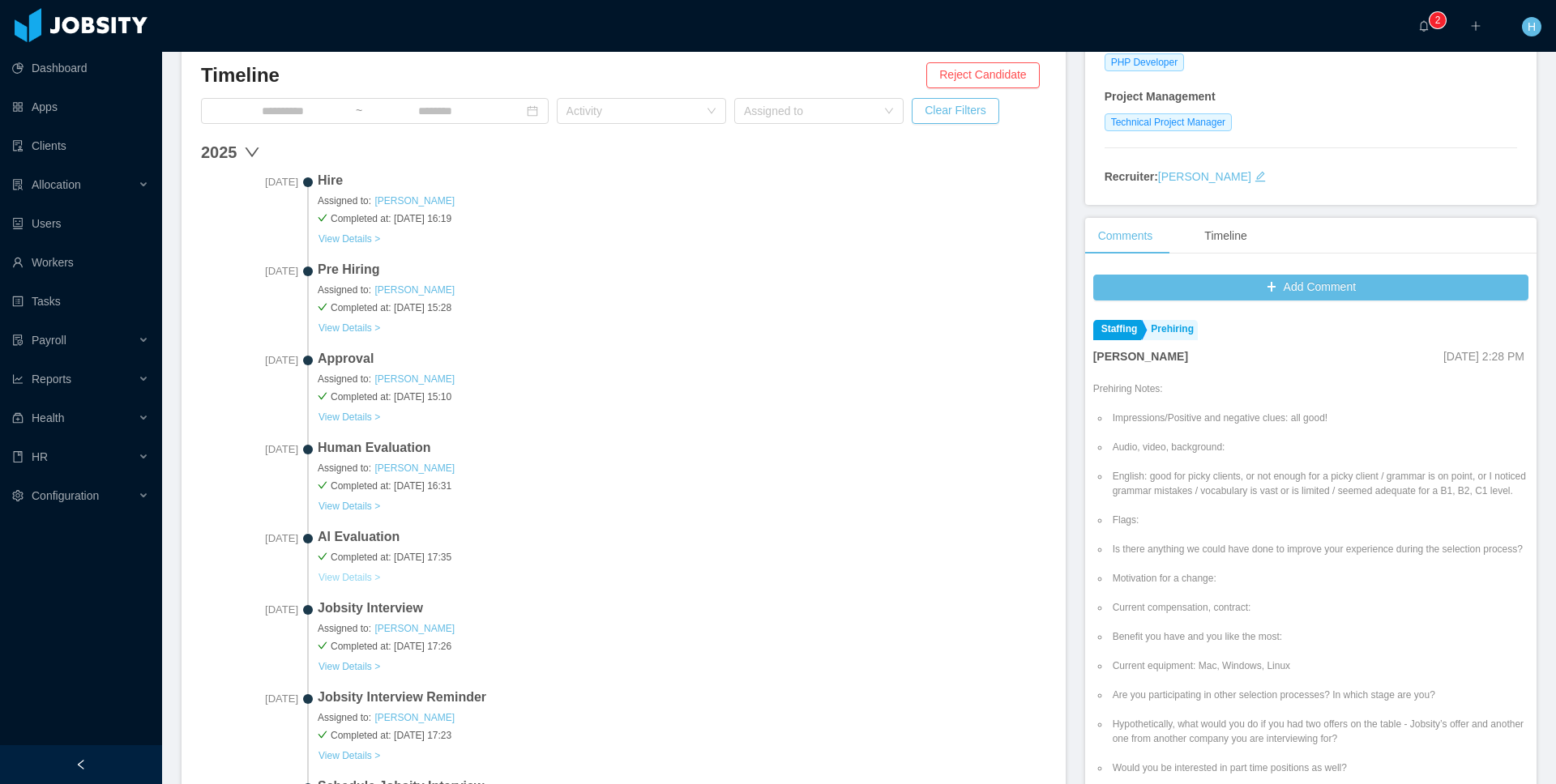
scroll to position [530, 0]
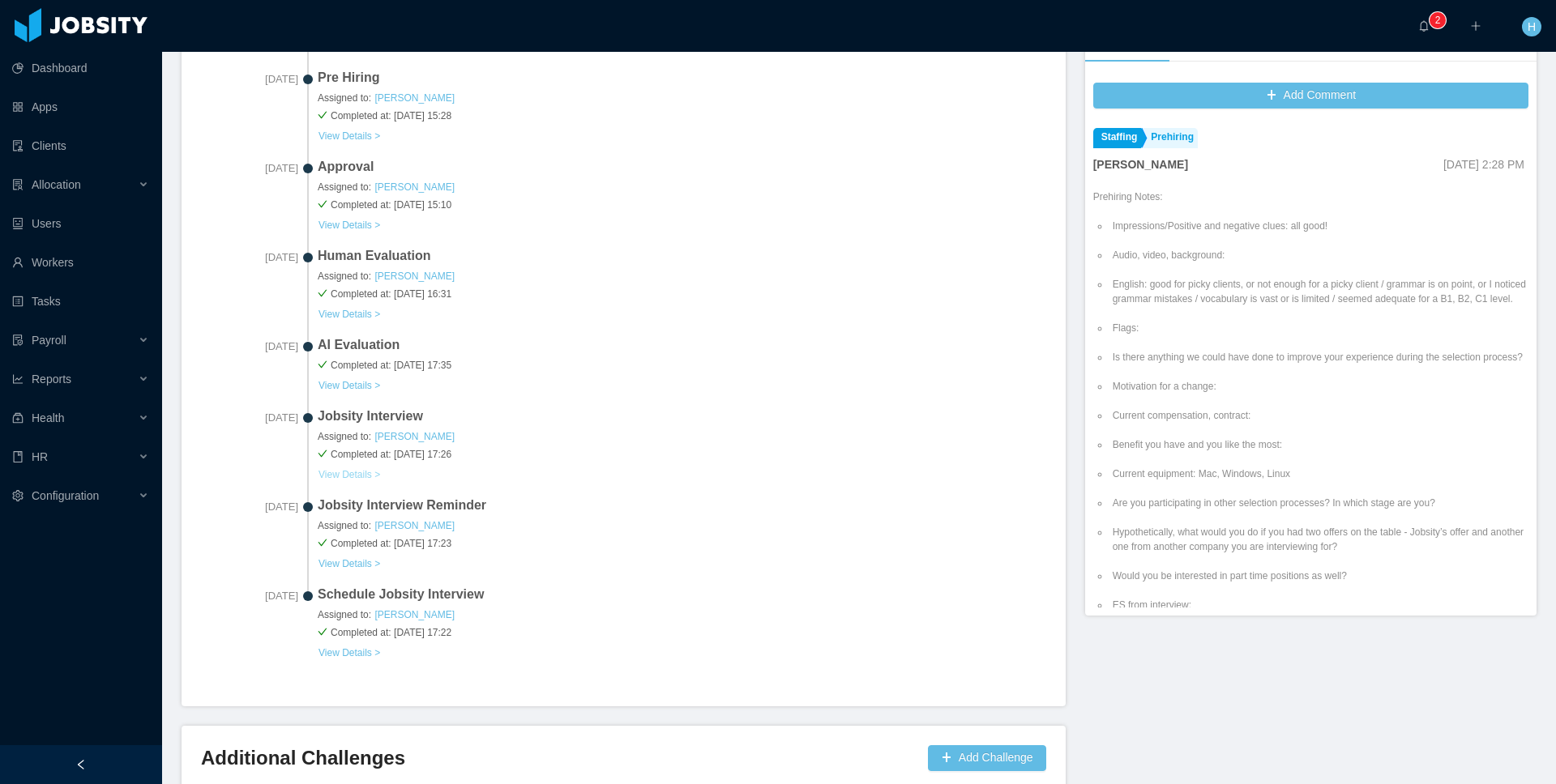
click at [339, 468] on button "View Details >" at bounding box center [349, 474] width 63 height 13
